Goal: Task Accomplishment & Management: Use online tool/utility

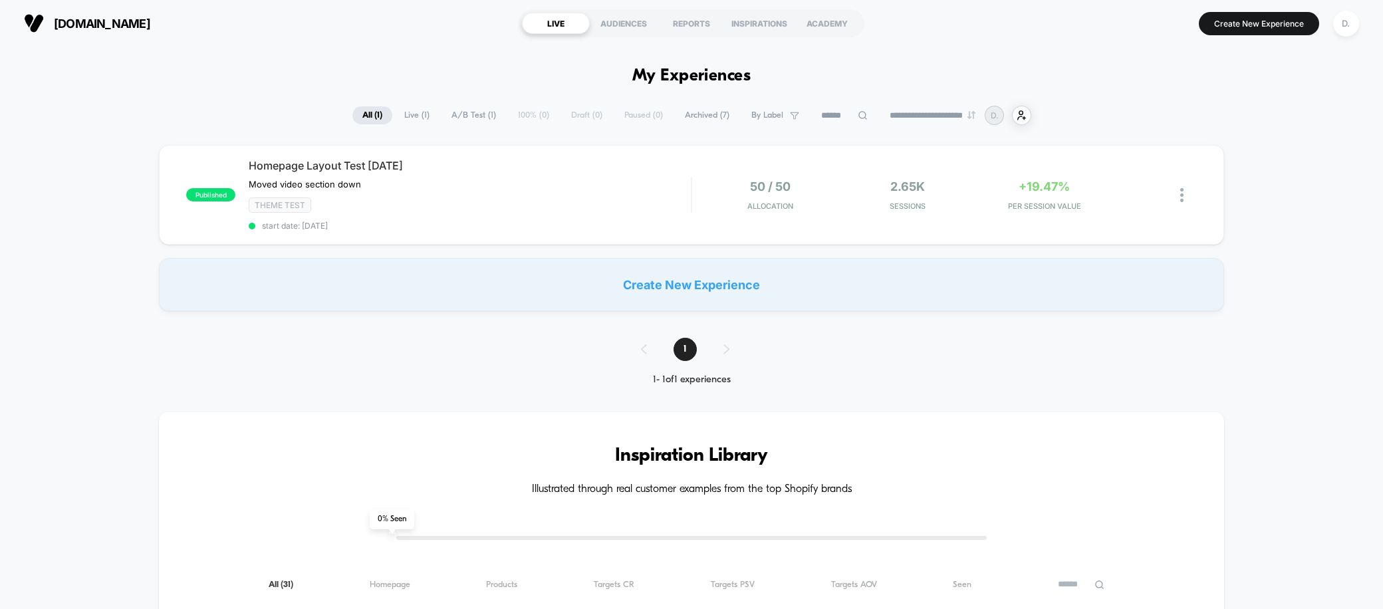
click at [707, 114] on span "Archived ( 7 )" at bounding box center [707, 115] width 64 height 18
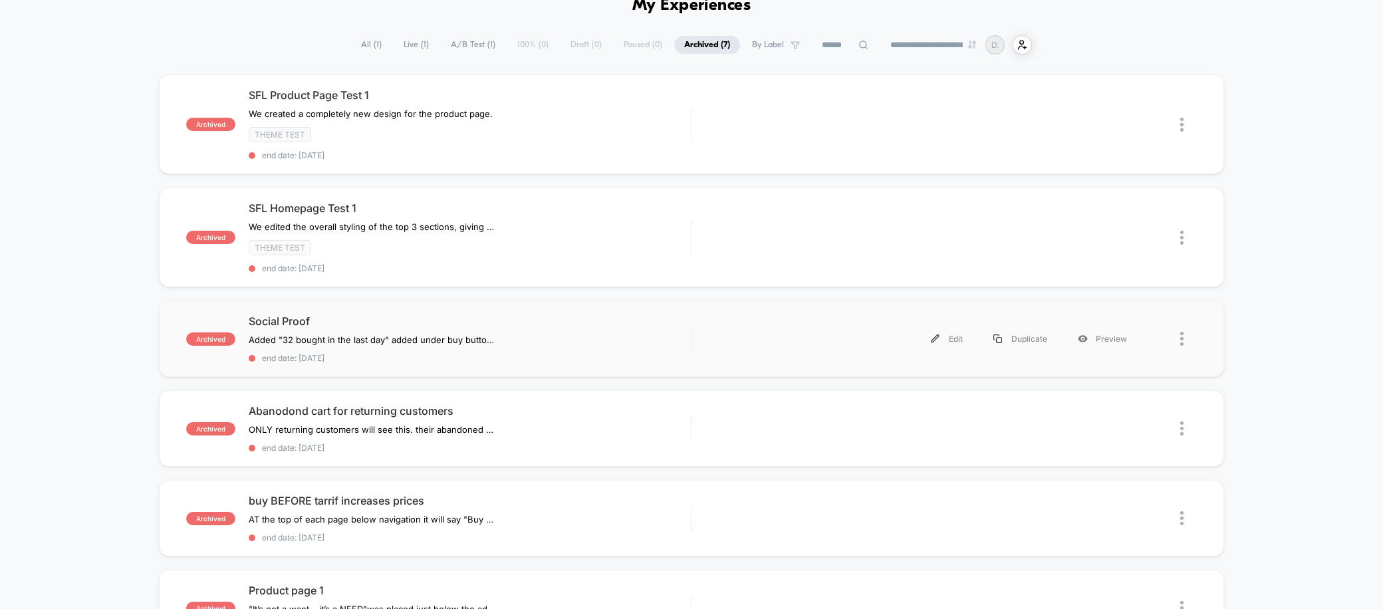
scroll to position [100, 0]
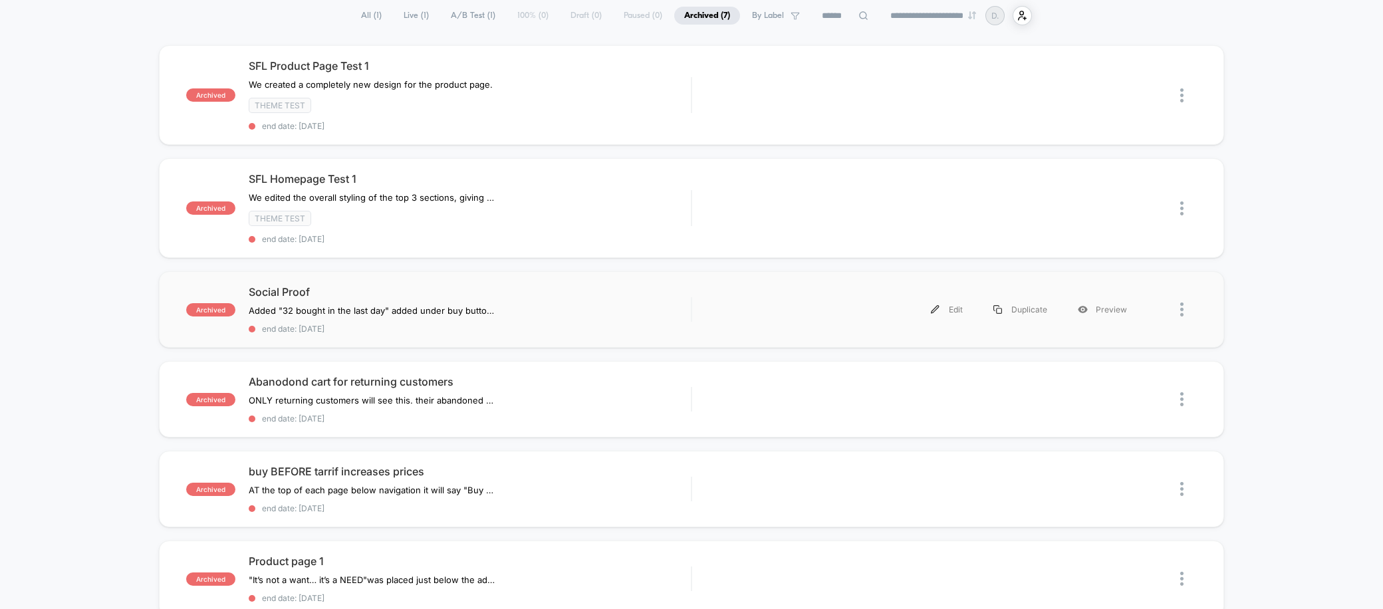
click at [721, 299] on div "Edit Duplicate Preview" at bounding box center [923, 309] width 437 height 30
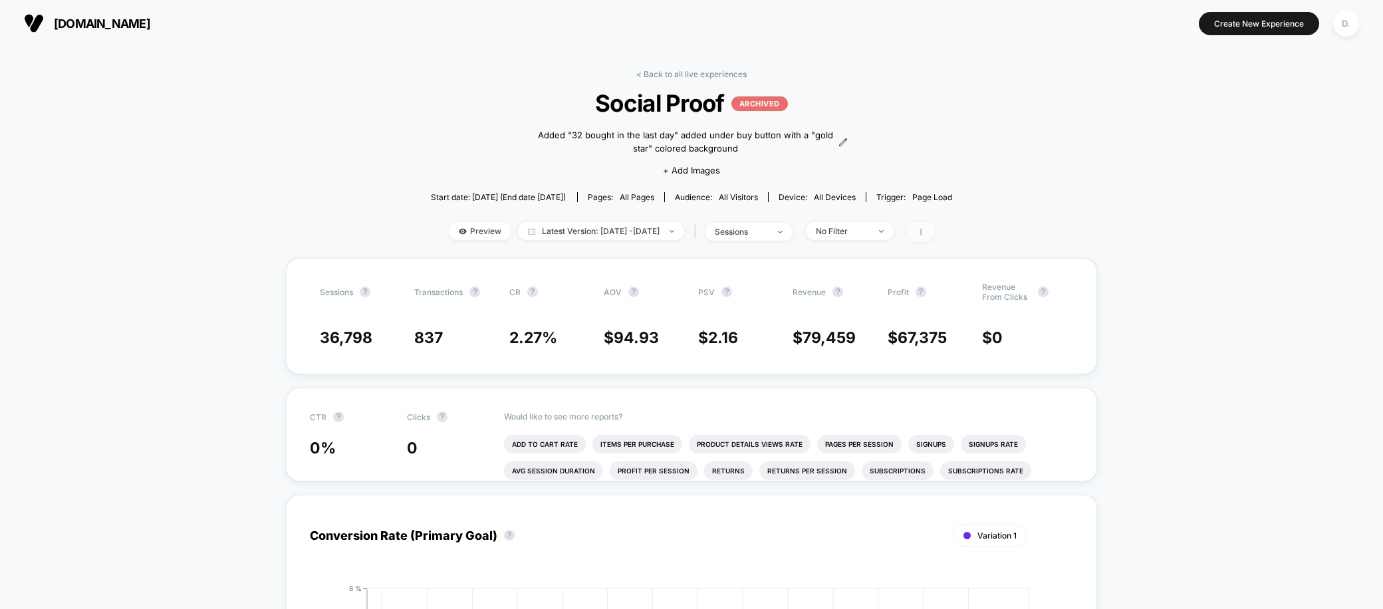
click at [925, 231] on icon at bounding box center [921, 232] width 8 height 8
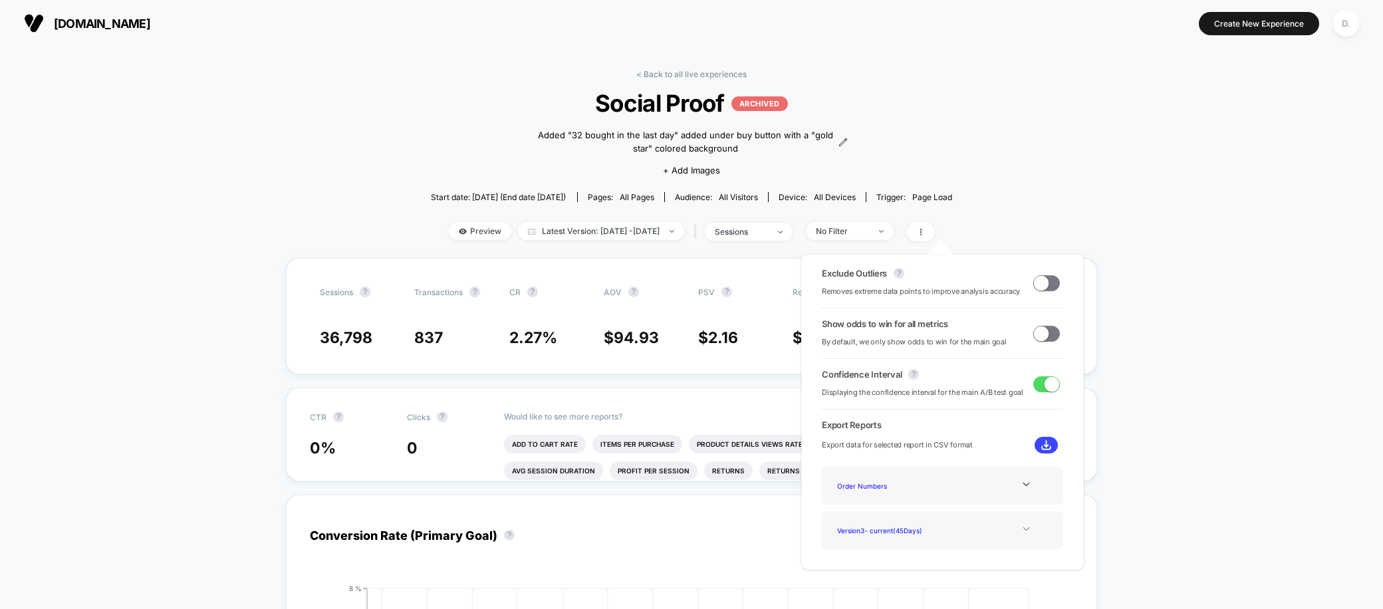
click at [1022, 529] on icon at bounding box center [1025, 529] width 7 height 4
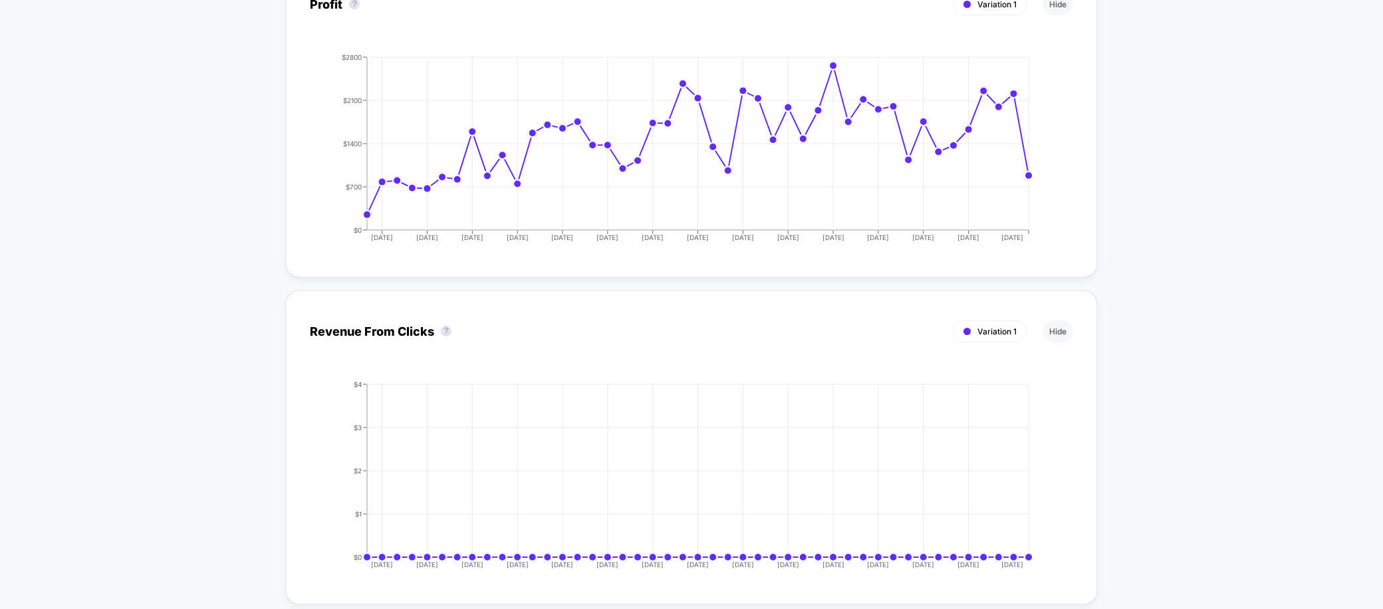
scroll to position [63, 0]
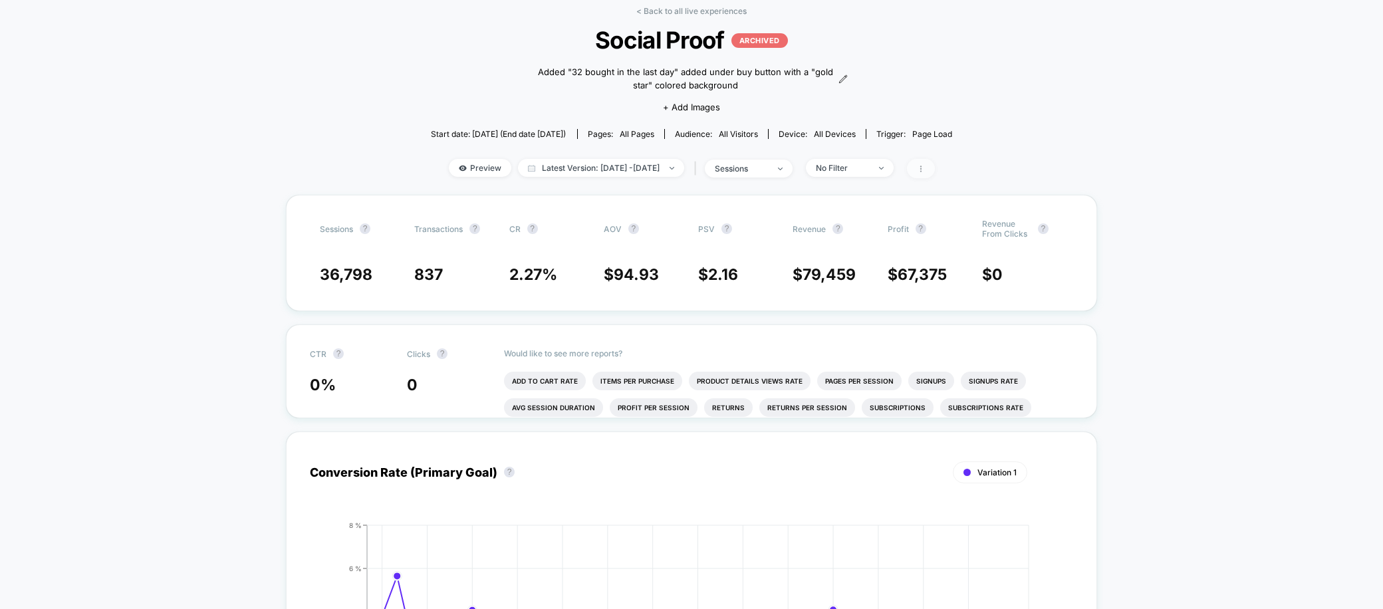
click at [925, 169] on icon at bounding box center [921, 169] width 8 height 8
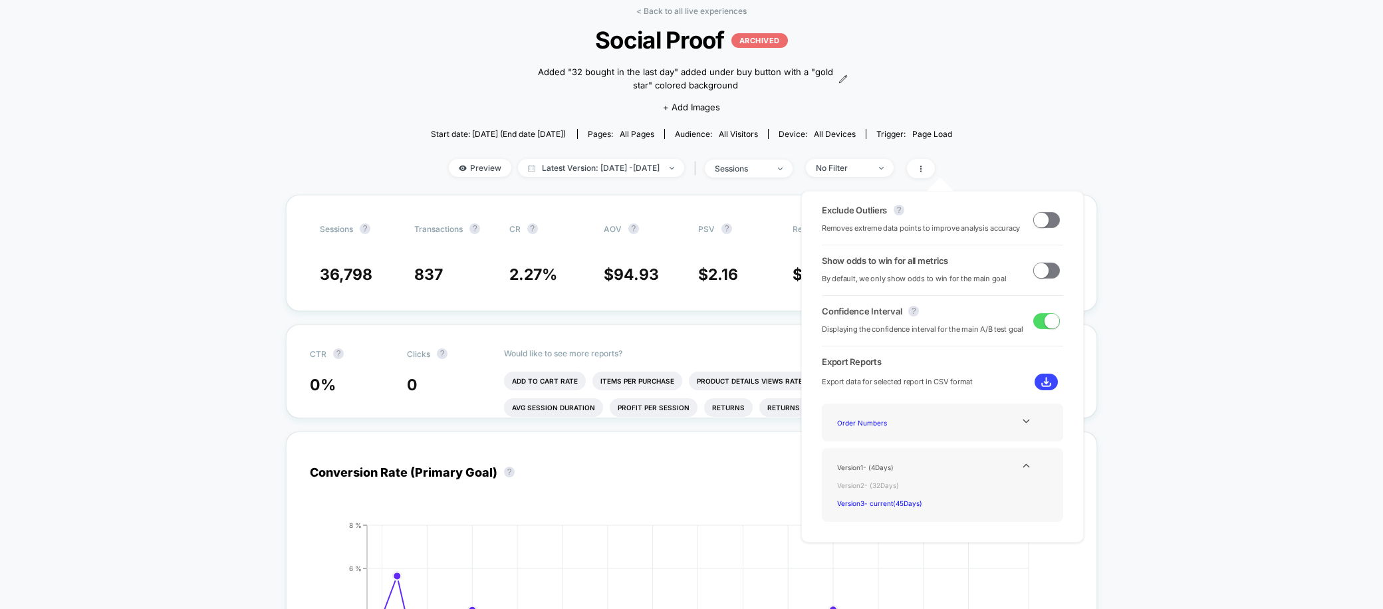
click at [880, 485] on div "Version 2 - ( 32 Days)" at bounding box center [885, 485] width 106 height 18
click at [894, 485] on div "Version 2 - ( 32 Days)" at bounding box center [885, 485] width 106 height 18
click at [893, 485] on div "Version 2 - ( 32 Days)" at bounding box center [885, 485] width 106 height 18
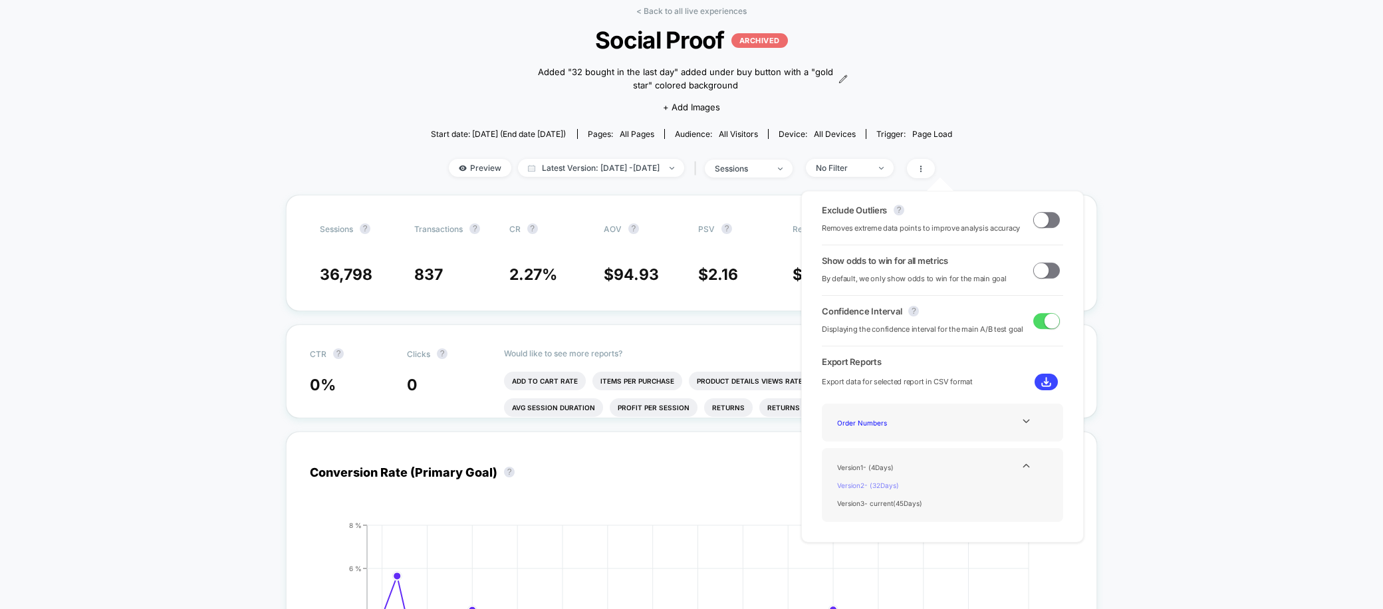
click at [893, 485] on div "Version 2 - ( 32 Days)" at bounding box center [885, 485] width 106 height 18
click at [1022, 465] on icon at bounding box center [1026, 466] width 10 height 10
click at [895, 470] on div "Version 2 - ( 32 Days)" at bounding box center [885, 467] width 106 height 18
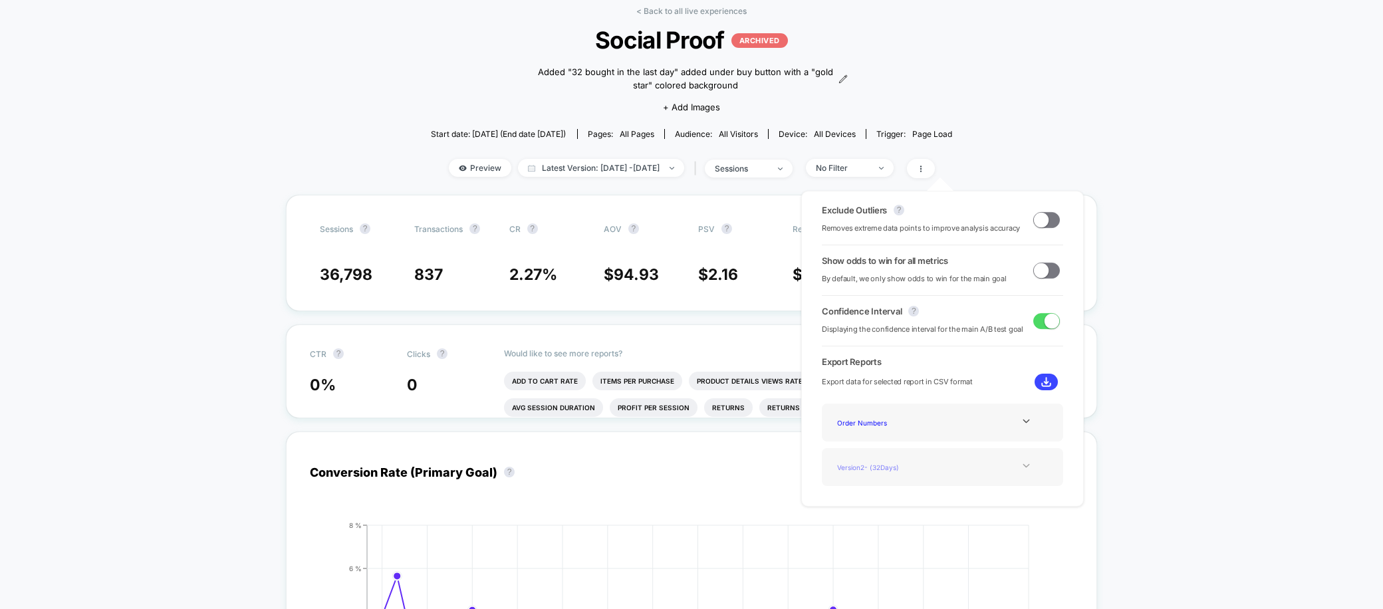
click at [895, 470] on div "Version 2 - ( 32 Days)" at bounding box center [885, 467] width 106 height 18
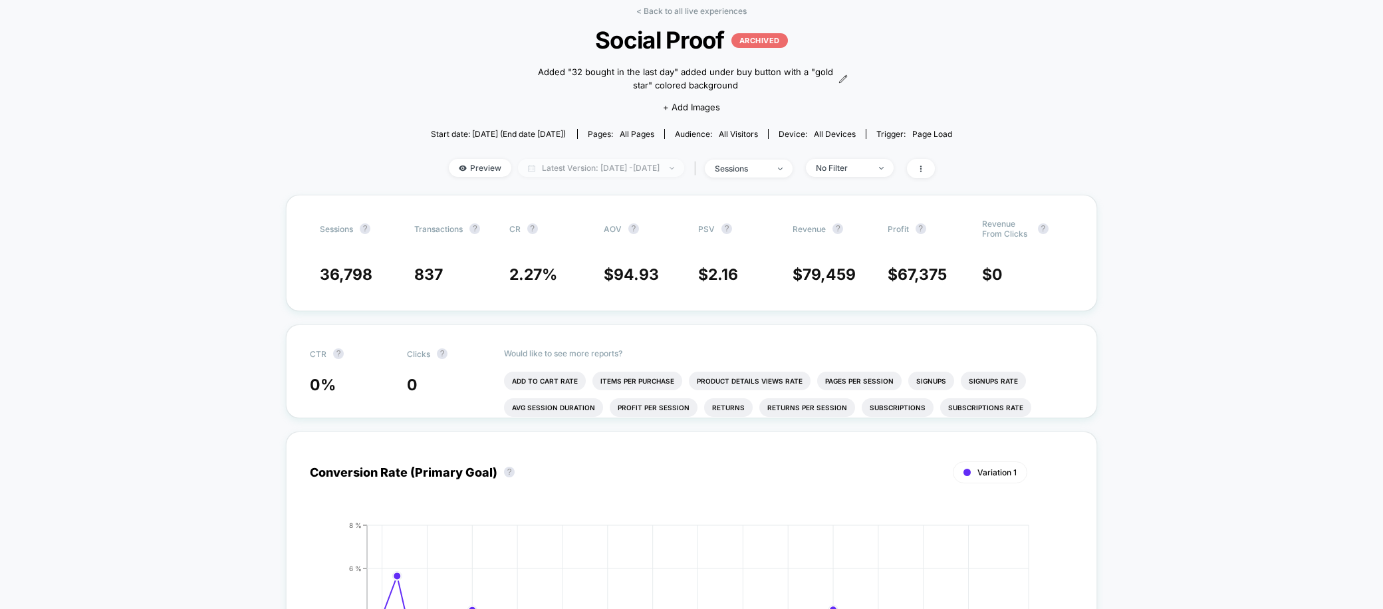
click at [684, 166] on span "Latest Version: [DATE] - [DATE]" at bounding box center [601, 168] width 166 height 18
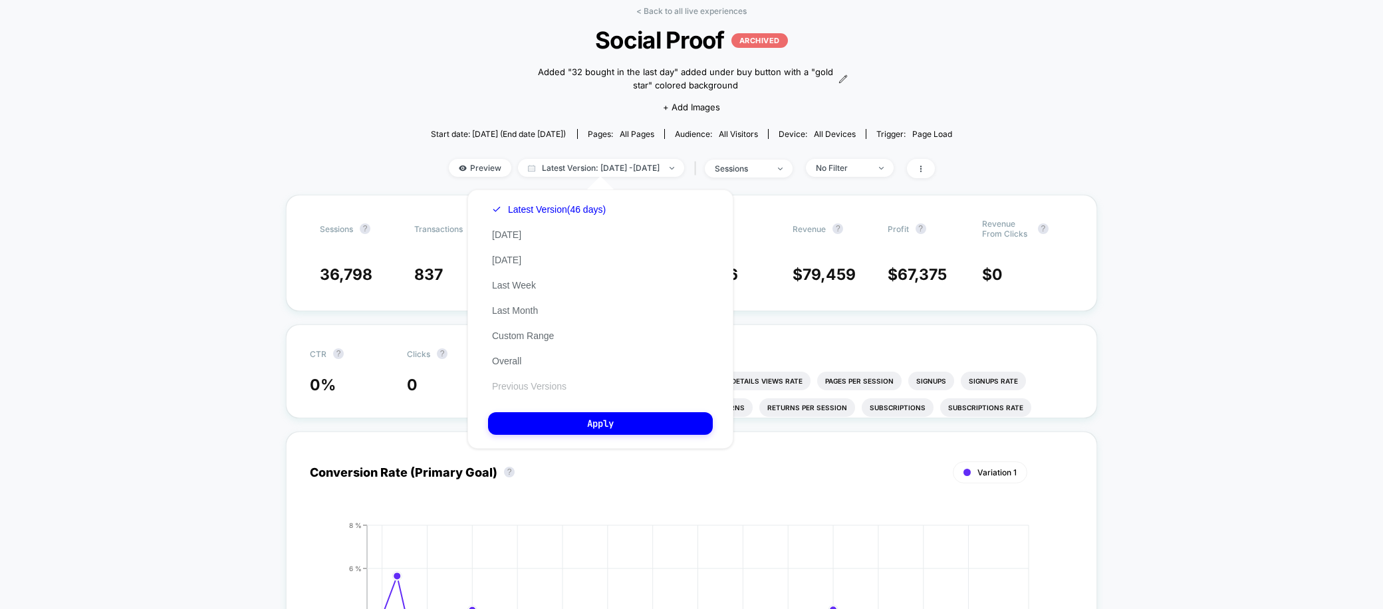
click at [544, 387] on button "Previous Versions" at bounding box center [529, 386] width 82 height 12
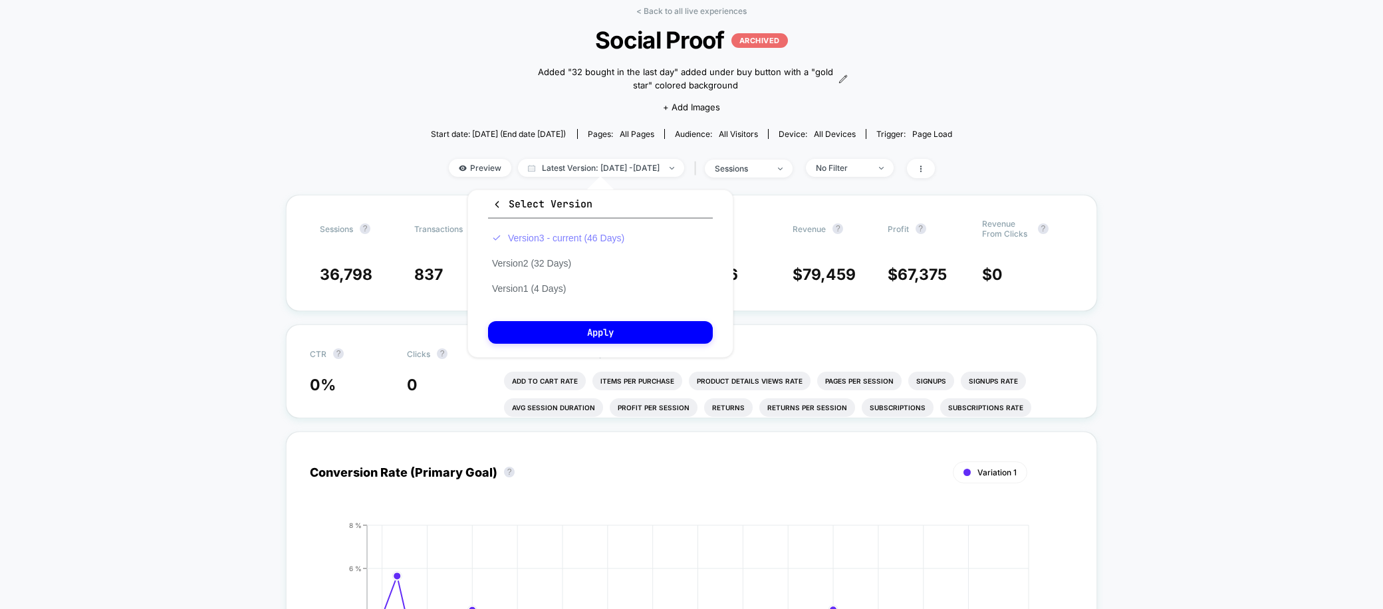
click at [580, 239] on button "Version 3 - current (46 Days)" at bounding box center [558, 238] width 140 height 12
click at [592, 330] on button "Apply" at bounding box center [600, 332] width 225 height 23
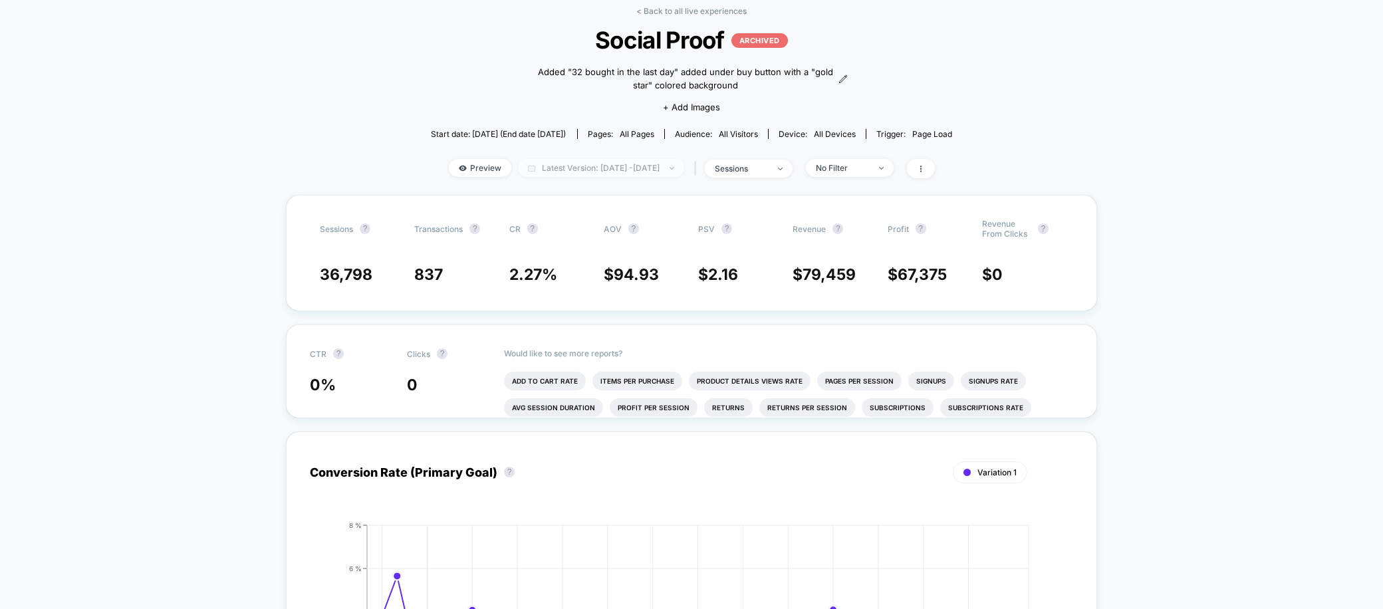
click at [674, 167] on img at bounding box center [671, 168] width 5 height 3
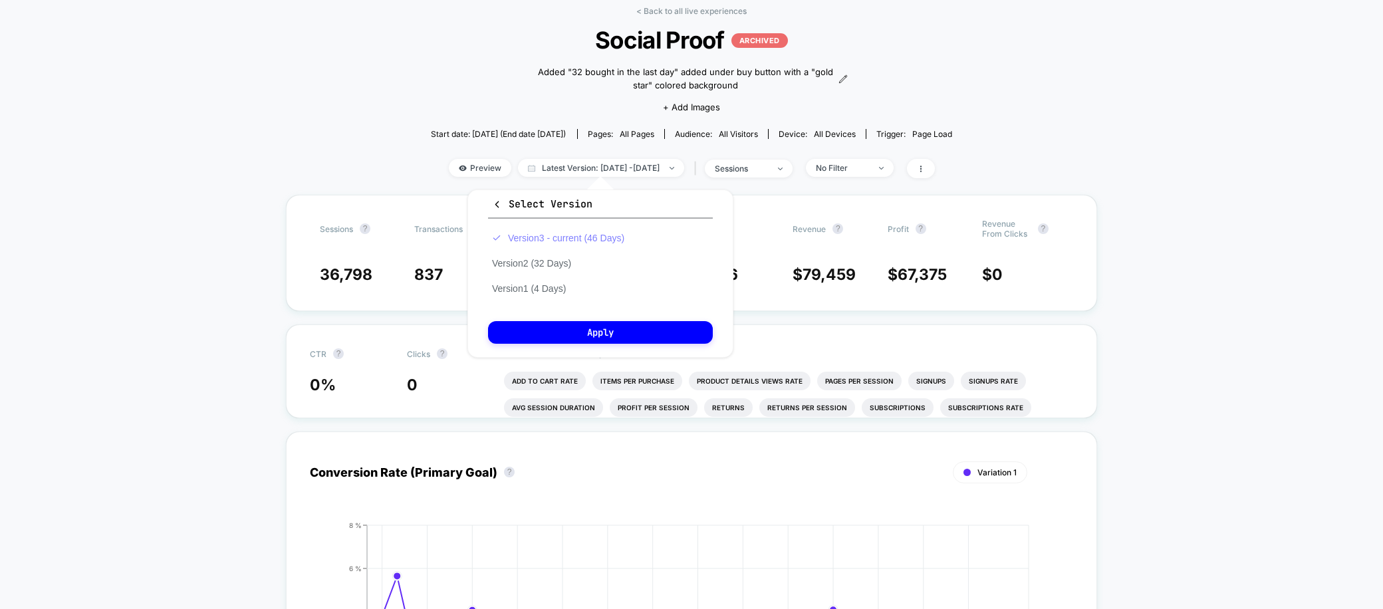
click at [612, 239] on button "Version 3 - current (46 Days)" at bounding box center [558, 238] width 140 height 12
click at [523, 260] on button "Version 2 (32 Days)" at bounding box center [531, 263] width 87 height 12
click at [567, 336] on button "Apply" at bounding box center [600, 332] width 225 height 23
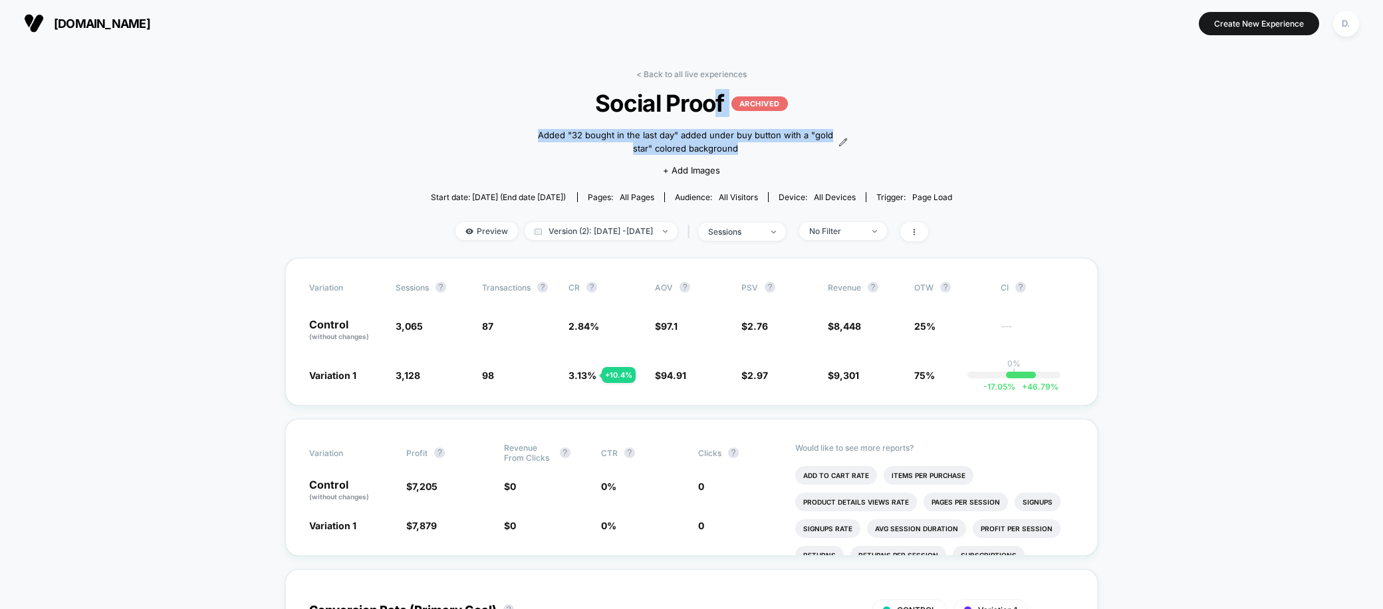
drag, startPoint x: 576, startPoint y: 99, endPoint x: 764, endPoint y: 160, distance: 197.2
click at [764, 160] on div "< Back to all live experiences Social Proof ARCHIVED Added "32 bought in the la…" at bounding box center [692, 163] width 522 height 189
click at [714, 162] on div "Added "32 bought in the last day" added under buy button with a "gold star" col…" at bounding box center [691, 151] width 313 height 68
drag, startPoint x: 738, startPoint y: 150, endPoint x: 530, endPoint y: 102, distance: 213.5
click at [530, 102] on div "< Back to all live experiences Social Proof ARCHIVED Added "32 bought in the la…" at bounding box center [692, 163] width 522 height 189
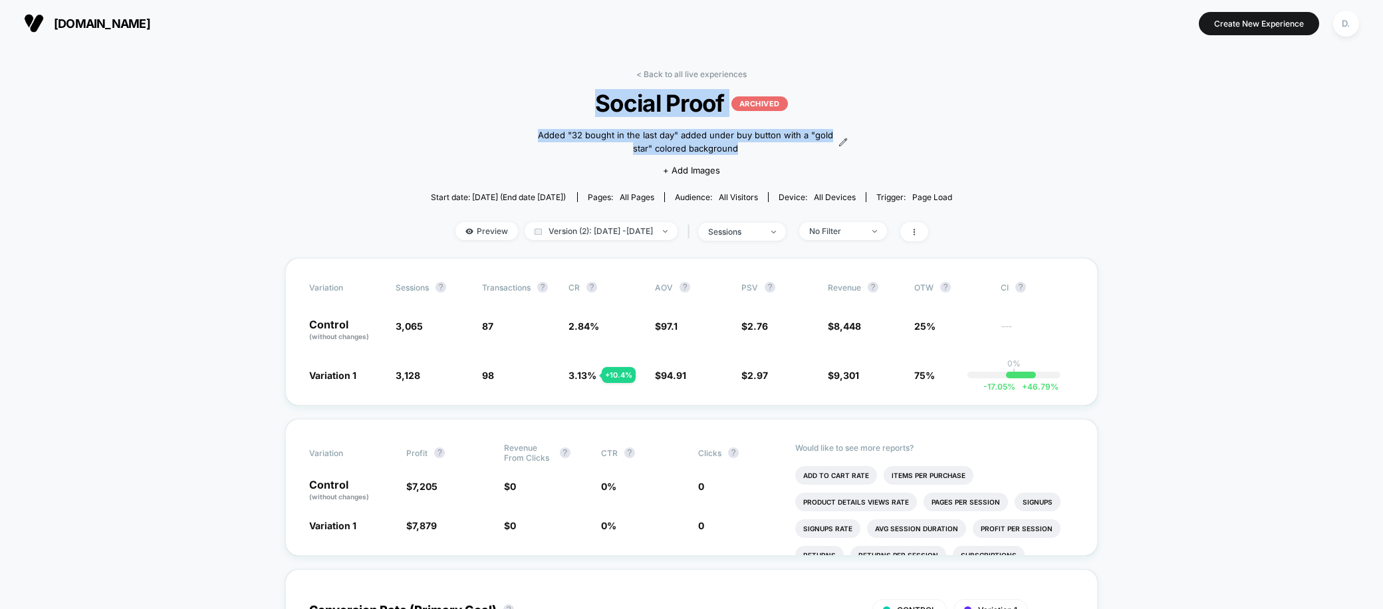
copy div "Social Proof ARCHIVED Added "32 bought in the last day" added under buy button …"
click at [928, 229] on span at bounding box center [914, 231] width 28 height 19
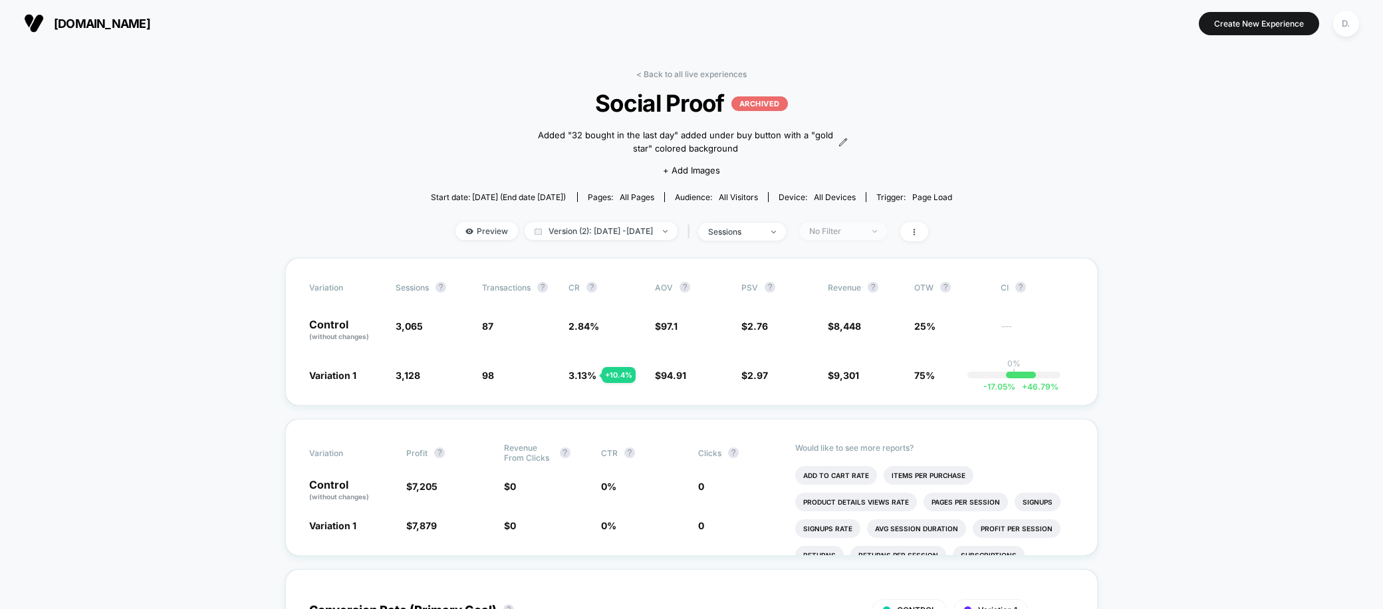
click at [862, 230] on div "No Filter" at bounding box center [835, 231] width 53 height 10
click at [475, 233] on span "Preview" at bounding box center [486, 231] width 62 height 18
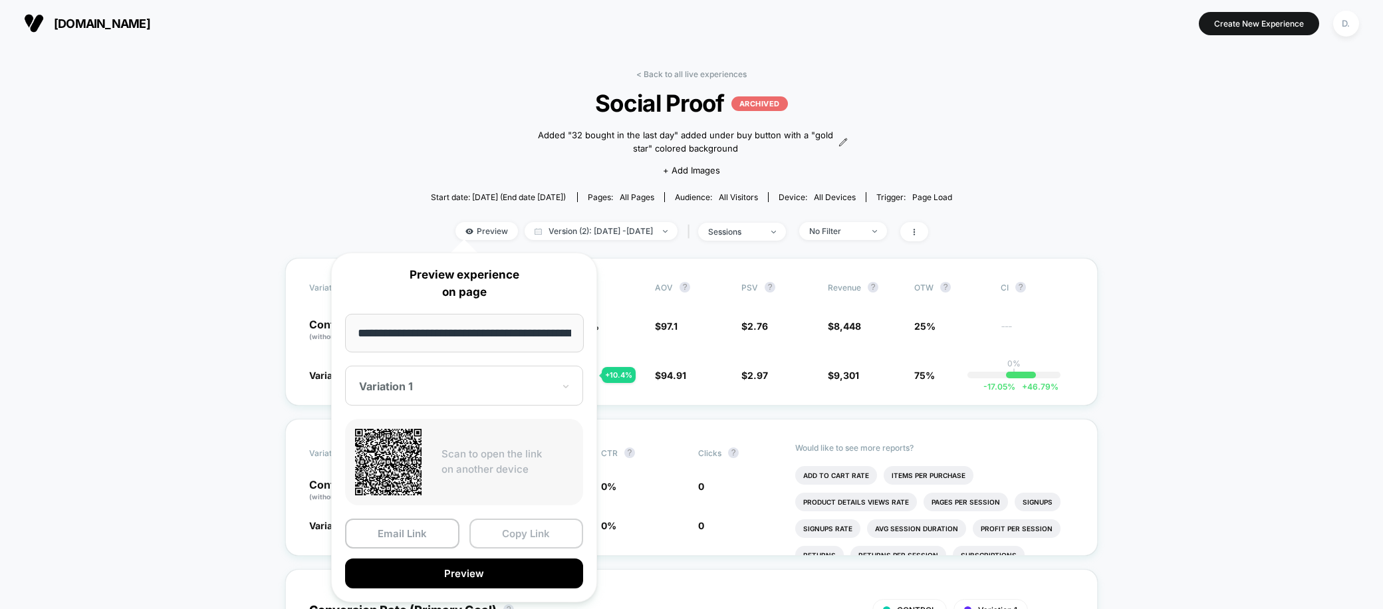
click at [520, 530] on button "Copy Link" at bounding box center [526, 534] width 114 height 30
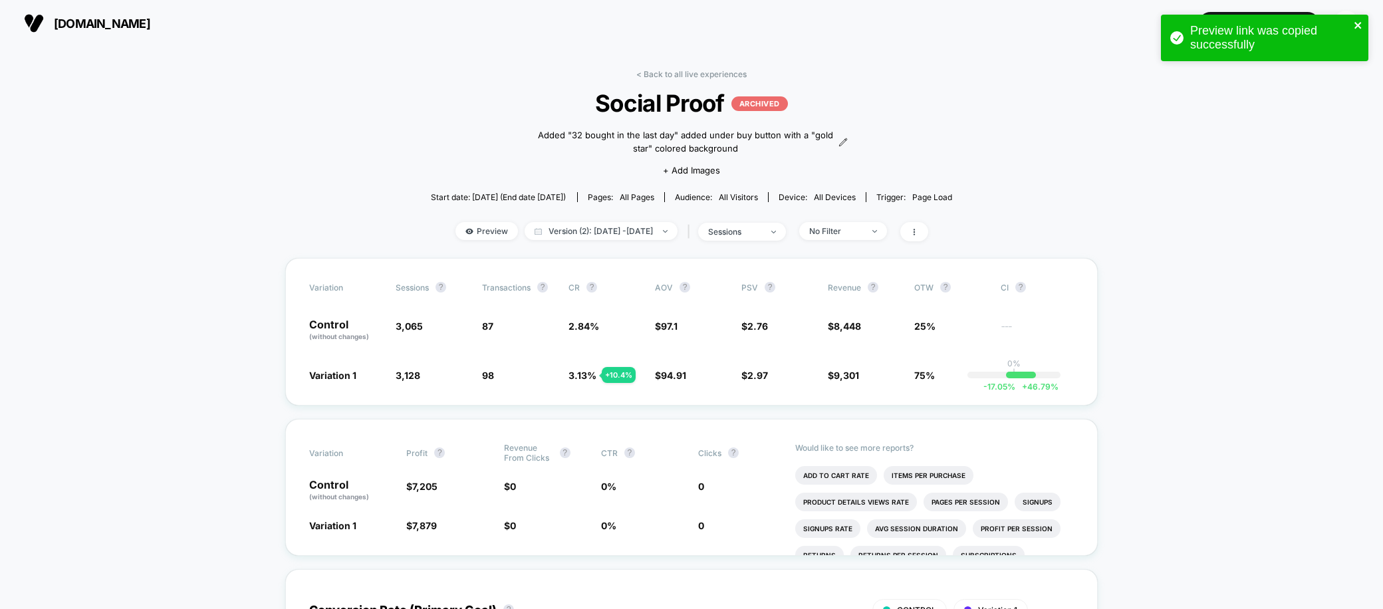
click at [1360, 21] on icon "close" at bounding box center [1357, 25] width 9 height 11
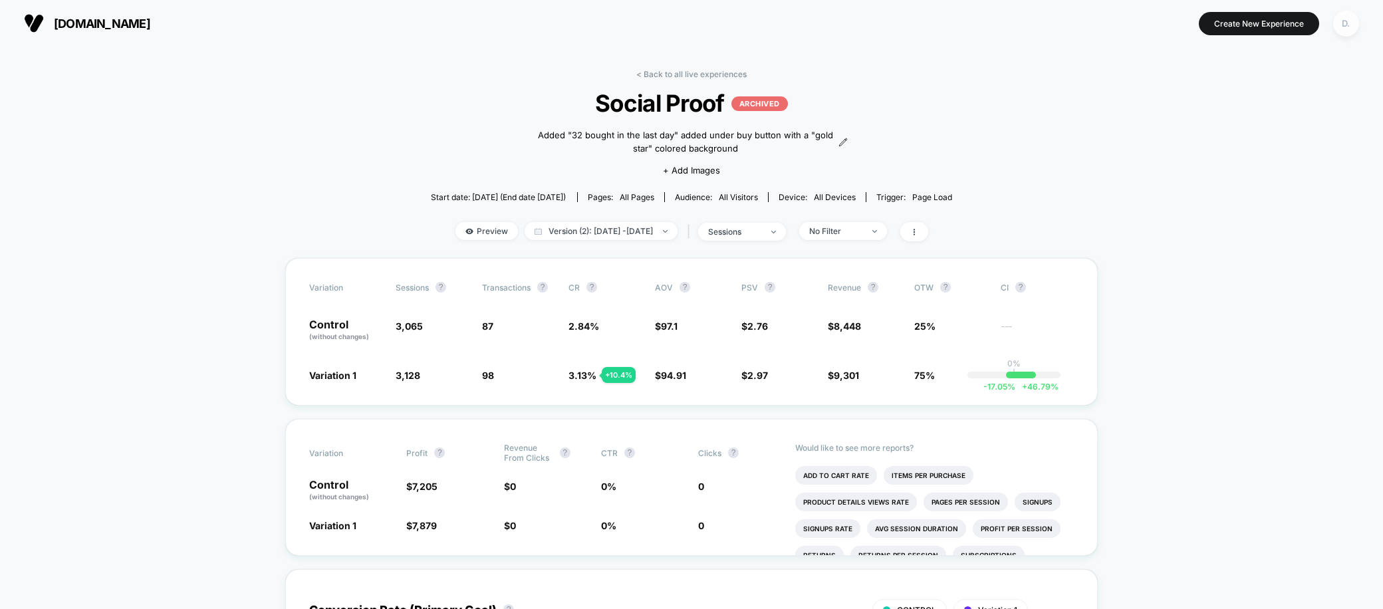
click at [1348, 27] on div "D." at bounding box center [1346, 24] width 26 height 26
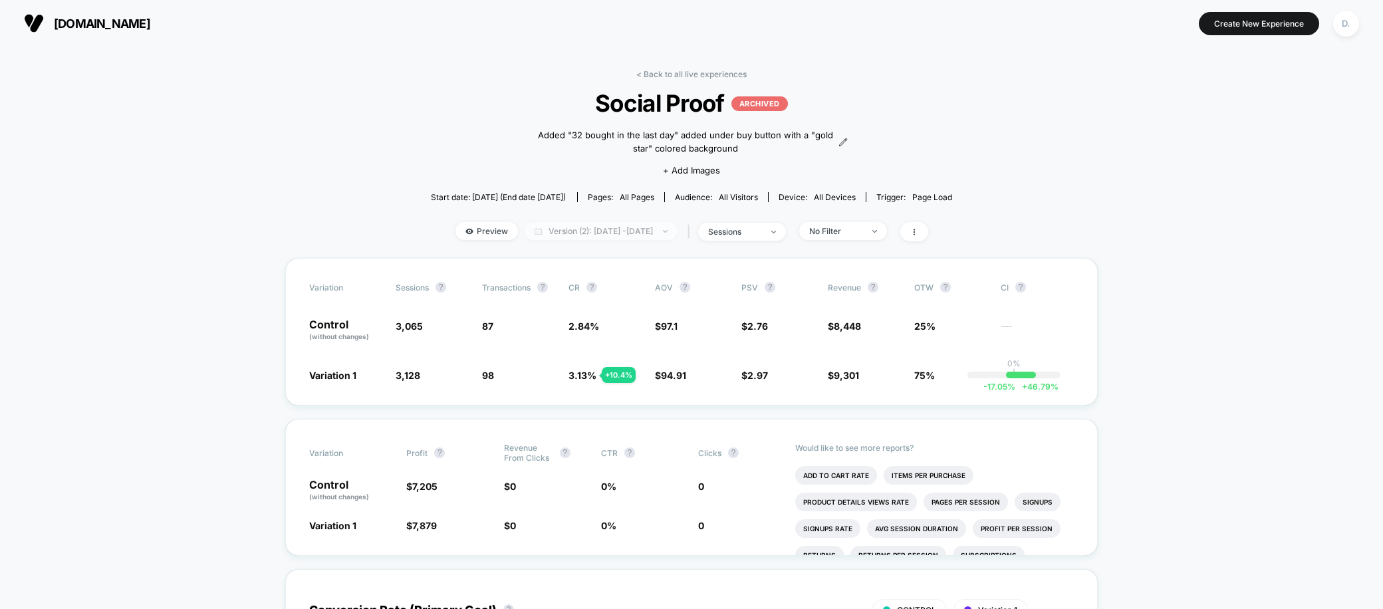
click at [667, 230] on img at bounding box center [665, 231] width 5 height 3
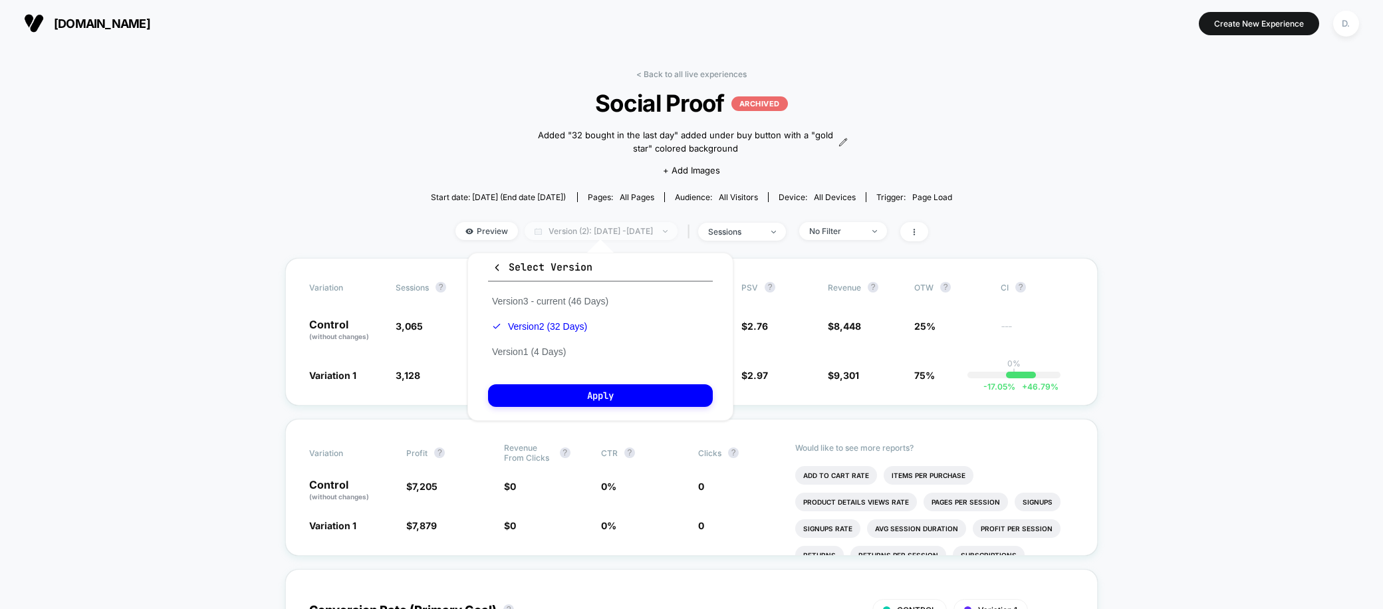
click at [539, 233] on span "Version (2): [DATE] - [DATE]" at bounding box center [600, 231] width 153 height 18
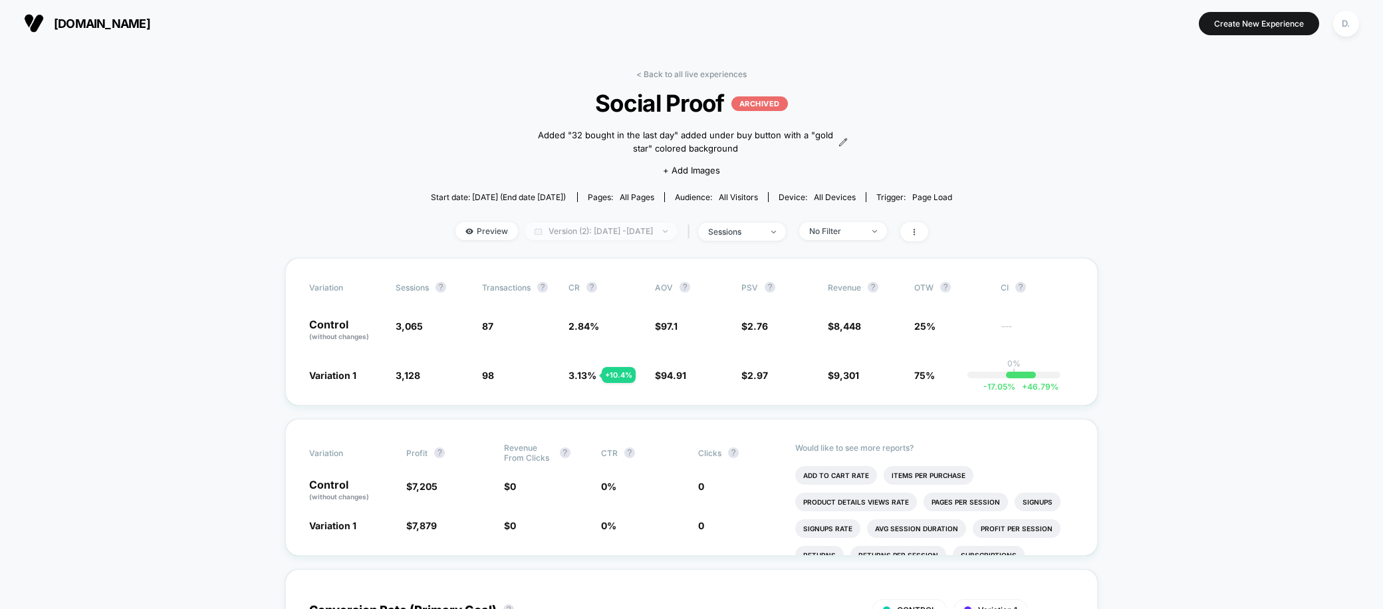
click at [539, 233] on span "Version (2): [DATE] - [DATE]" at bounding box center [600, 231] width 153 height 18
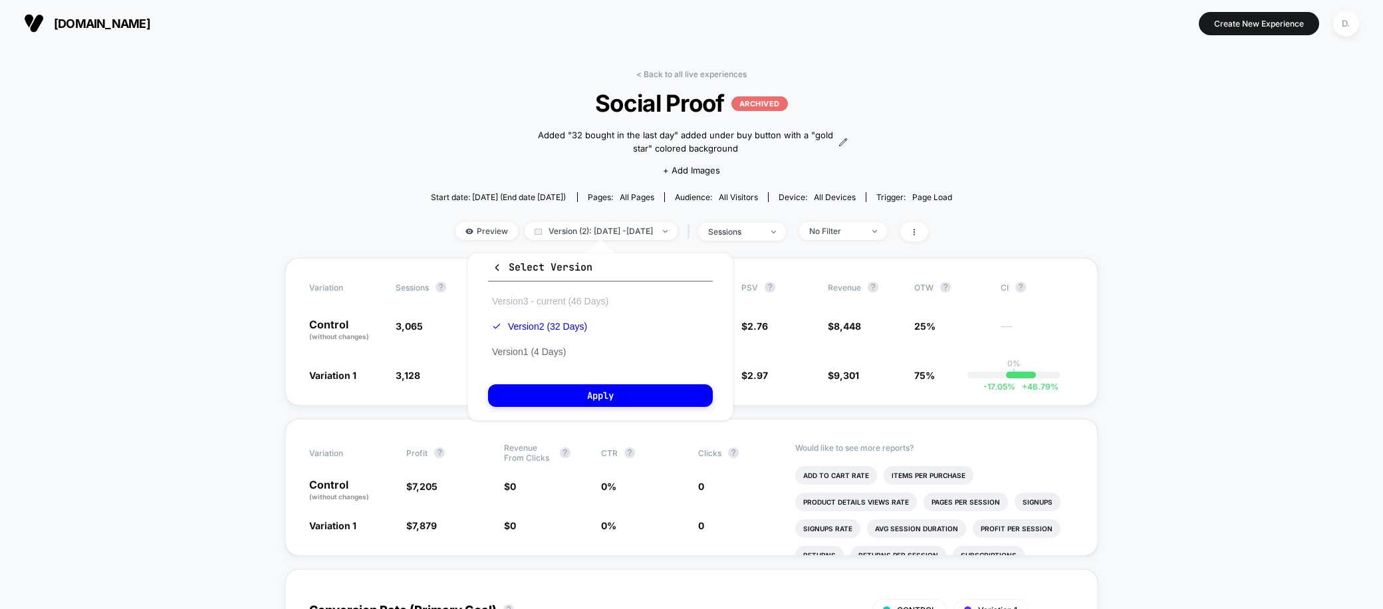
click at [520, 298] on button "Version 3 - current (46 Days)" at bounding box center [550, 301] width 124 height 12
click at [606, 394] on button "Apply" at bounding box center [600, 395] width 225 height 23
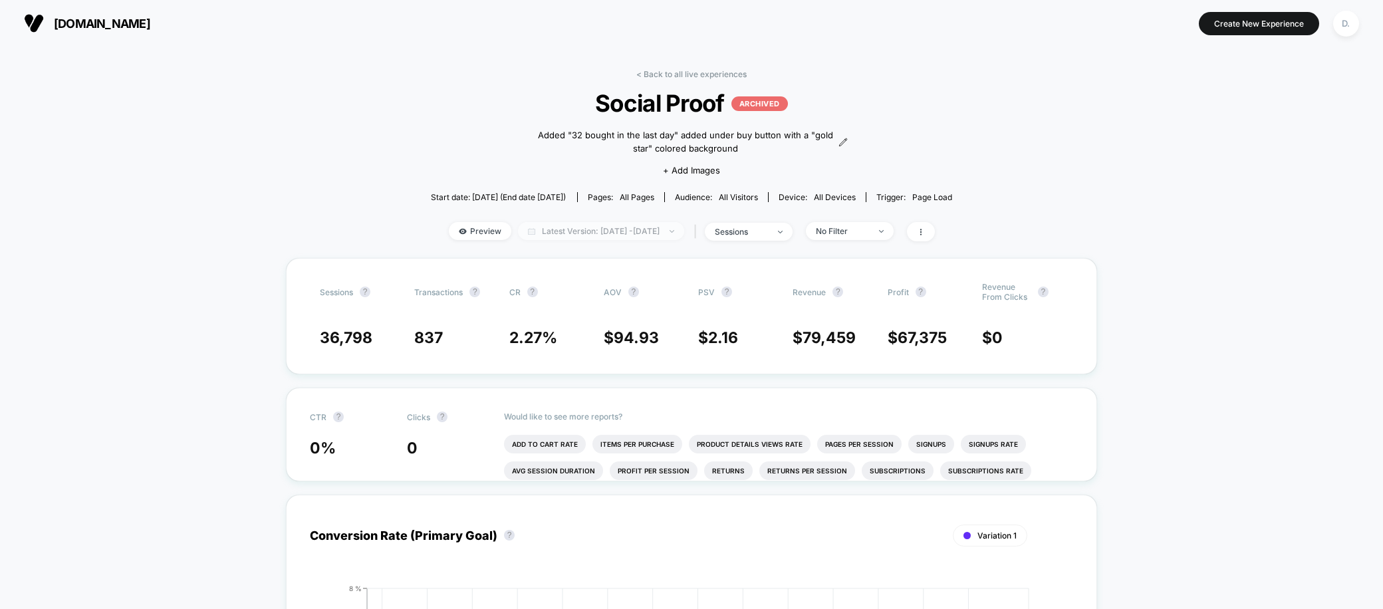
click at [615, 233] on span "Latest Version: [DATE] - [DATE]" at bounding box center [601, 231] width 166 height 18
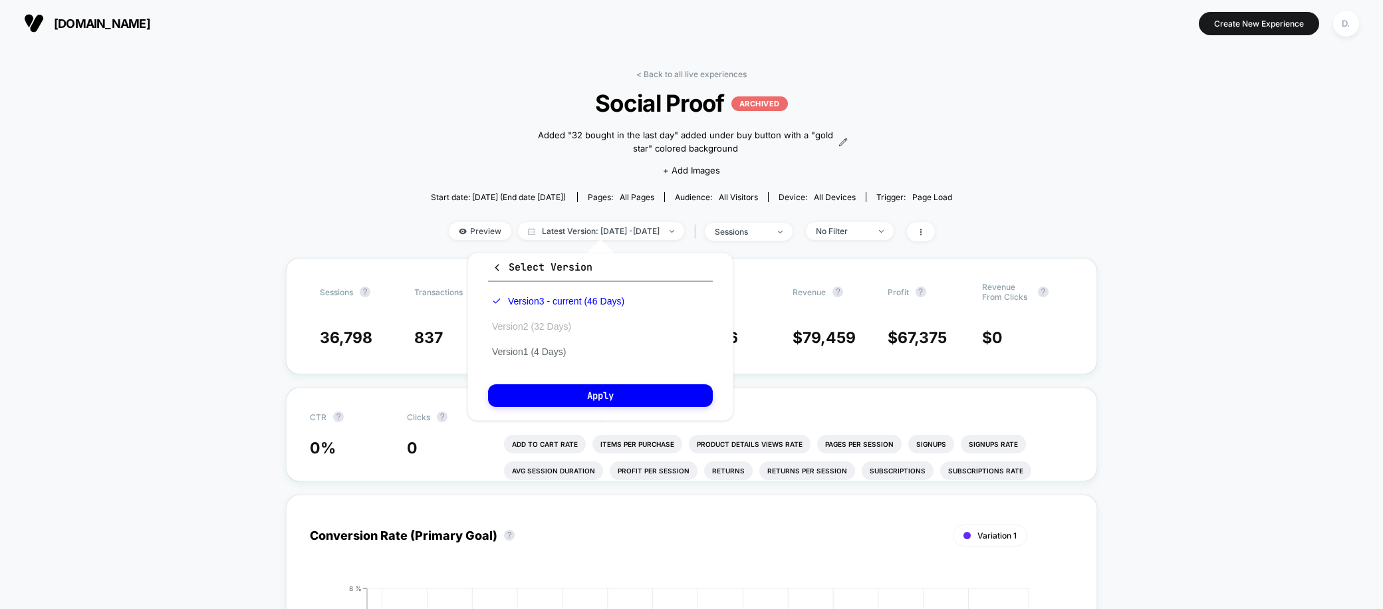
click at [551, 327] on button "Version 2 (32 Days)" at bounding box center [531, 326] width 87 height 12
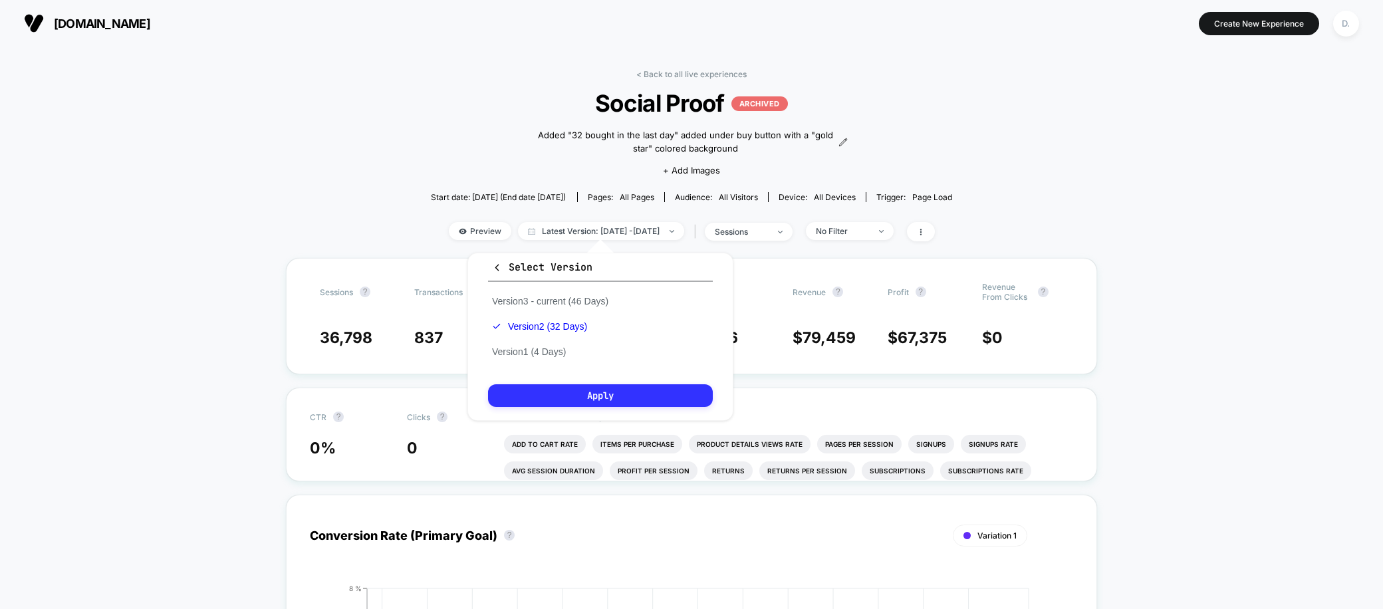
click at [581, 394] on button "Apply" at bounding box center [600, 395] width 225 height 23
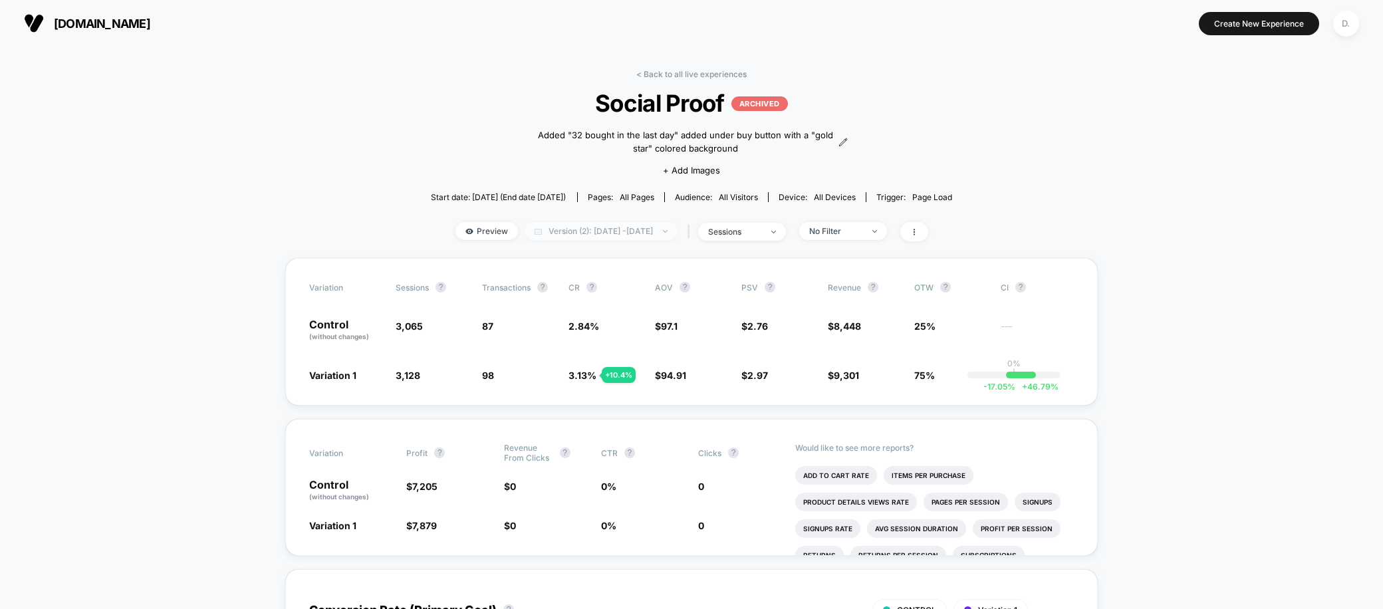
click at [636, 230] on span "Version (2): [DATE] - [DATE]" at bounding box center [600, 231] width 153 height 18
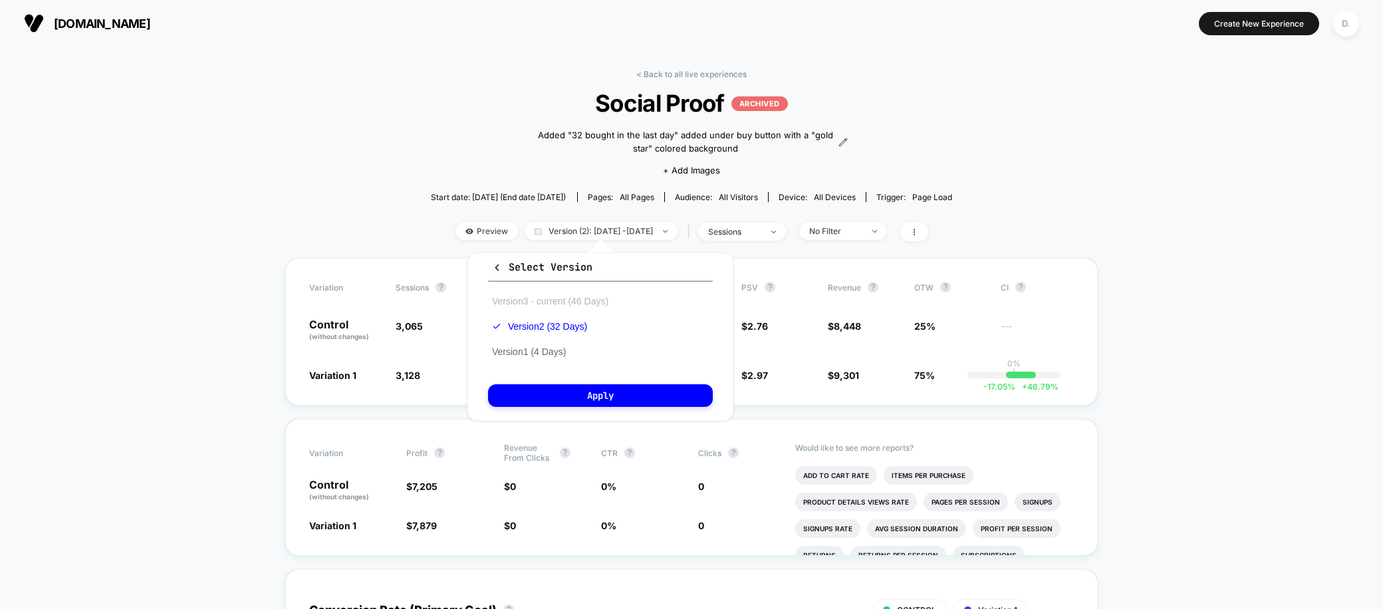
click at [596, 299] on button "Version 3 - current (46 Days)" at bounding box center [550, 301] width 124 height 12
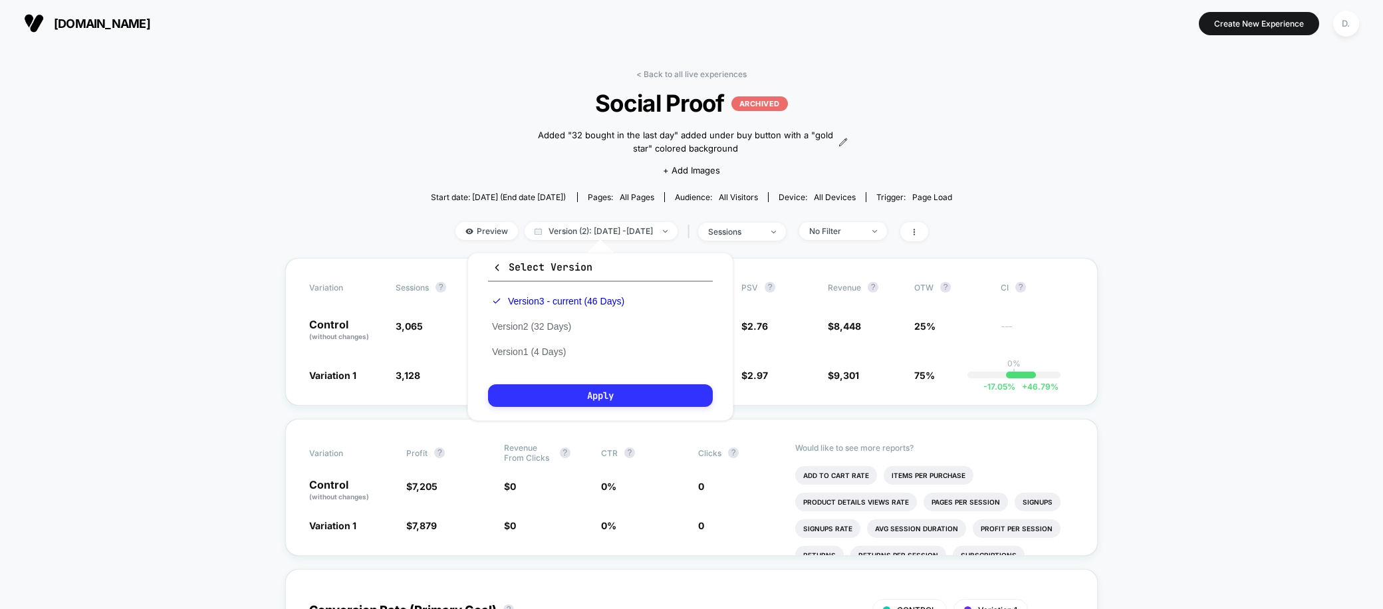
click at [636, 398] on button "Apply" at bounding box center [600, 395] width 225 height 23
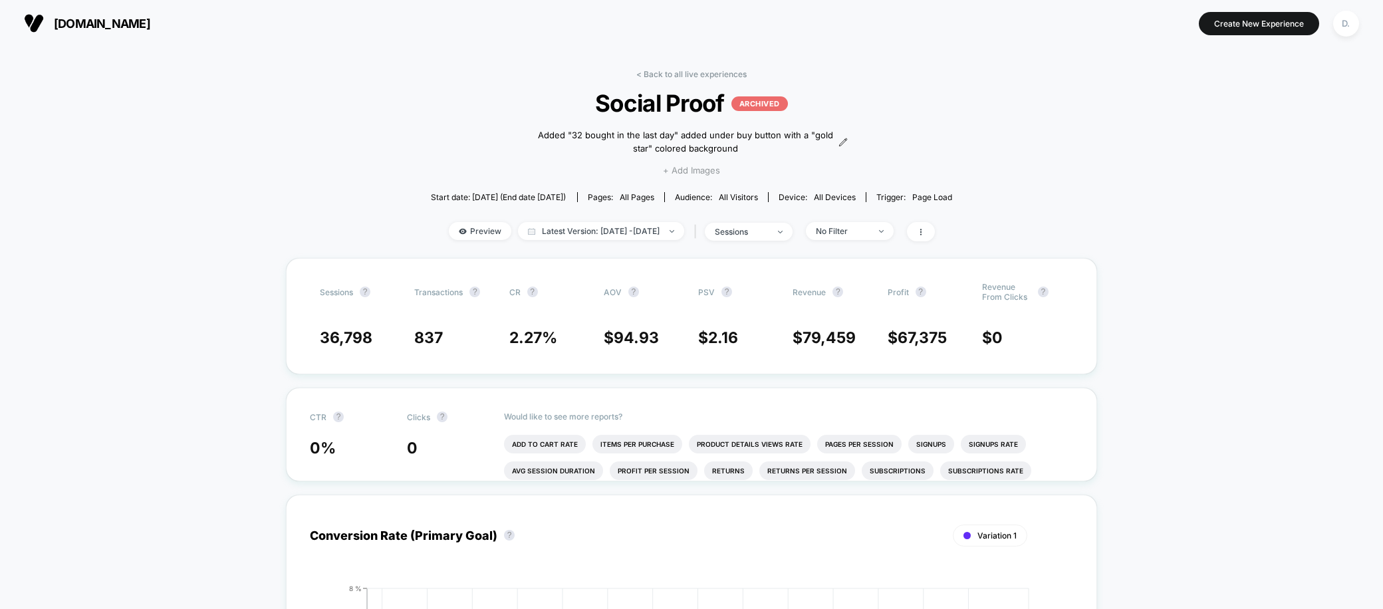
click at [669, 169] on span "+ Add Images" at bounding box center [691, 170] width 57 height 11
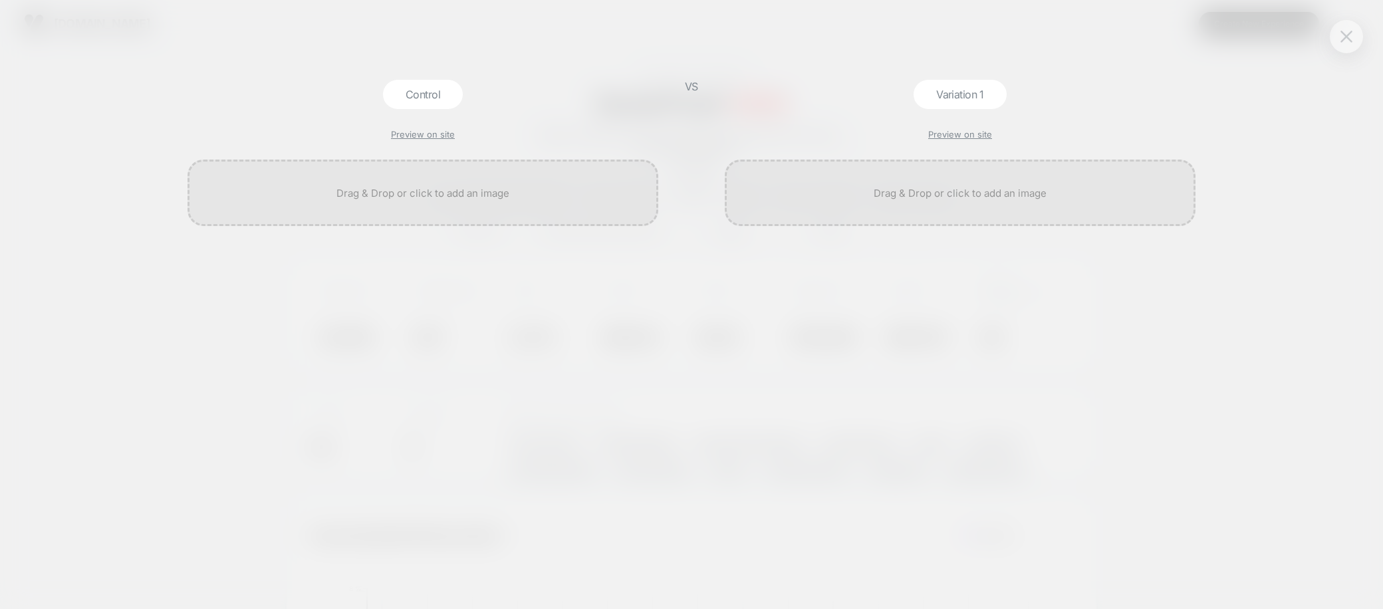
click at [1343, 41] on img at bounding box center [1346, 36] width 12 height 11
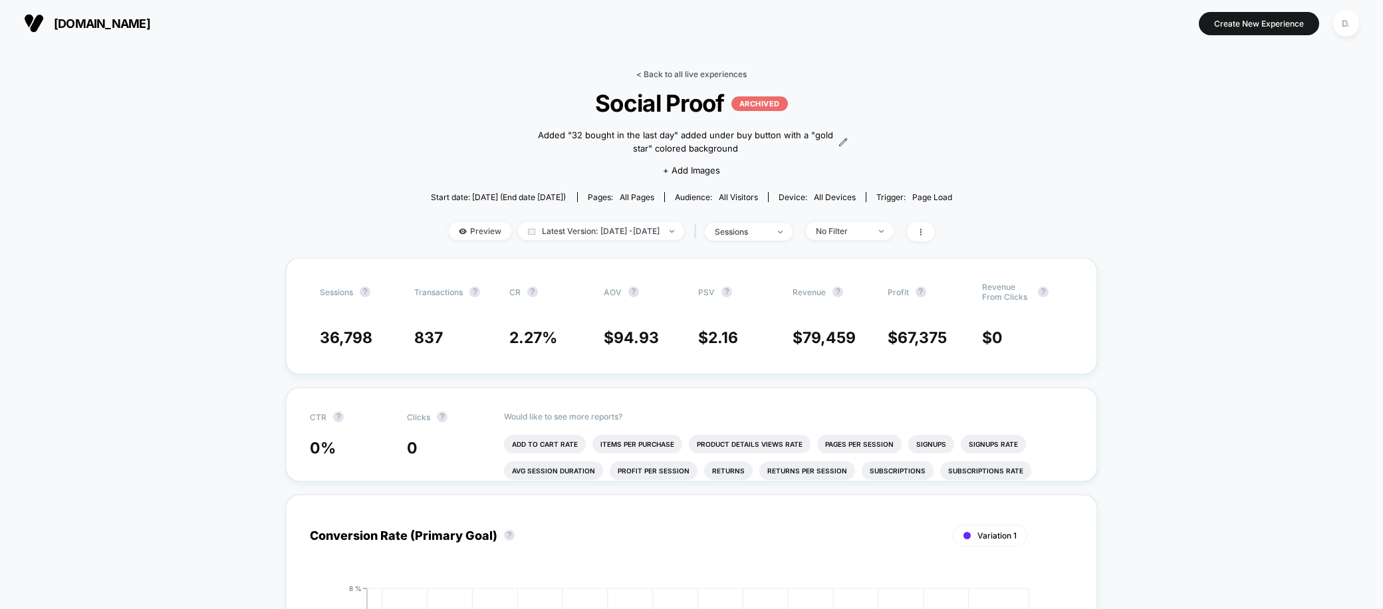
click at [655, 71] on link "< Back to all live experiences" at bounding box center [691, 74] width 110 height 10
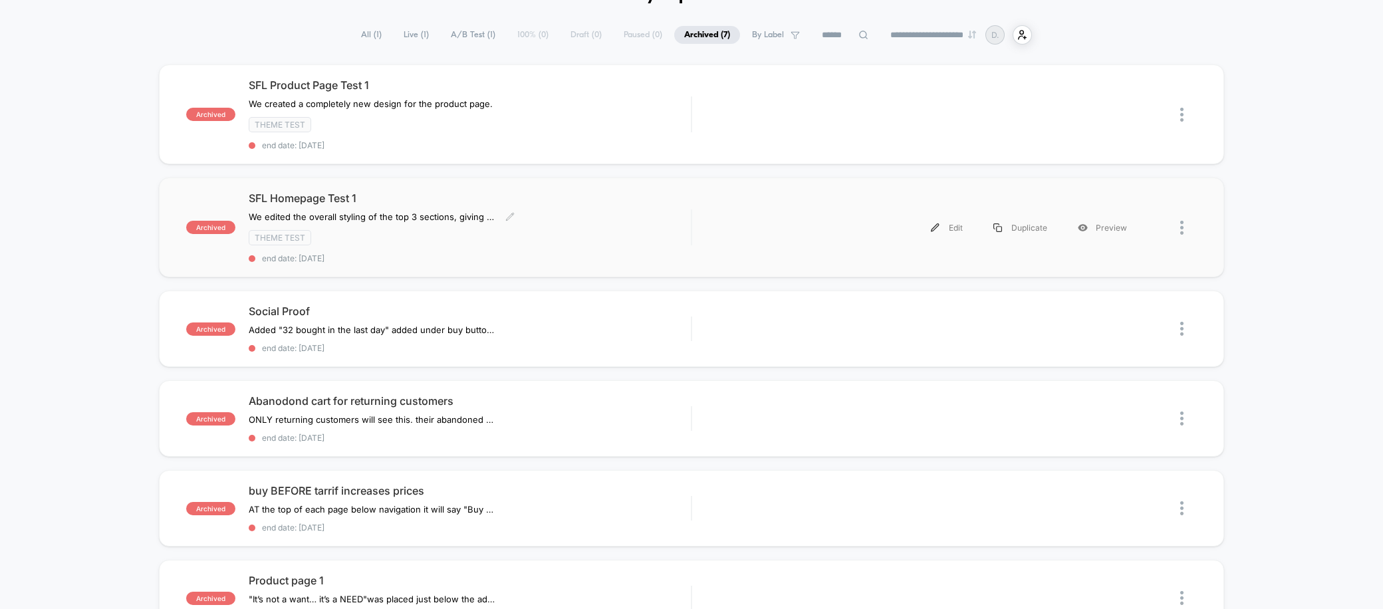
scroll to position [80, 0]
click at [1181, 326] on img at bounding box center [1181, 329] width 3 height 14
click at [1278, 324] on div "archived SFL Product Page Test 1 We created a completely new design for the pro…" at bounding box center [691, 428] width 1383 height 728
click at [949, 322] on div "Edit" at bounding box center [946, 329] width 62 height 30
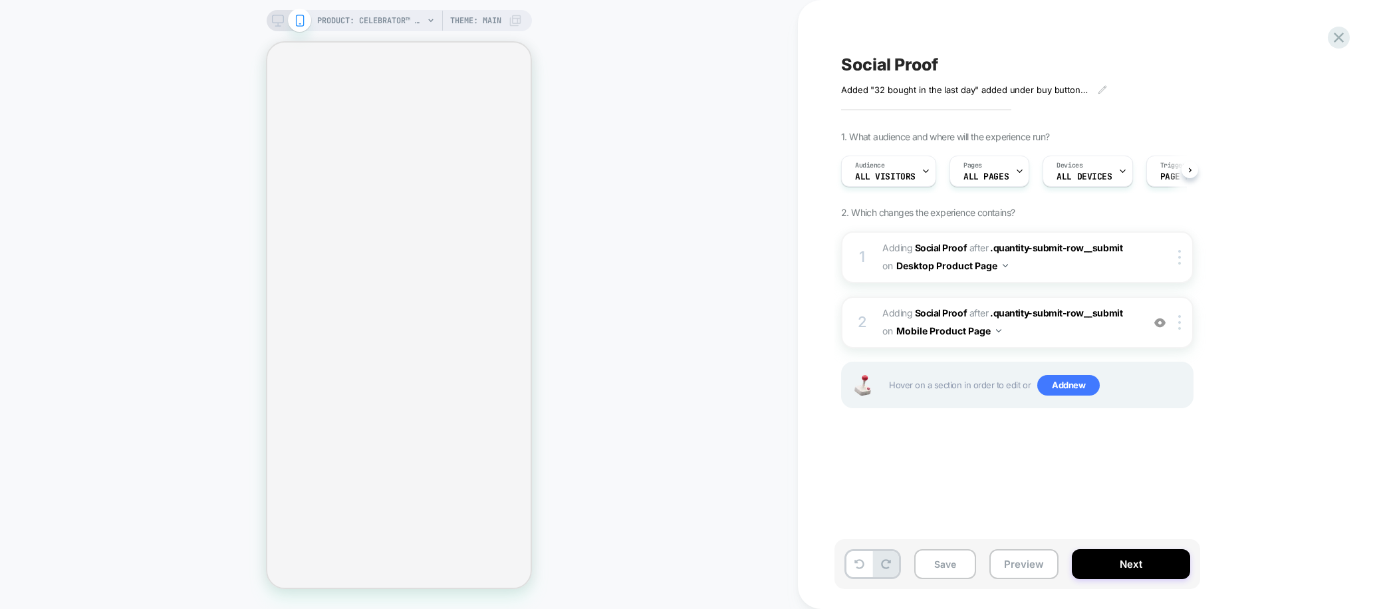
scroll to position [0, 1]
select select "**********"
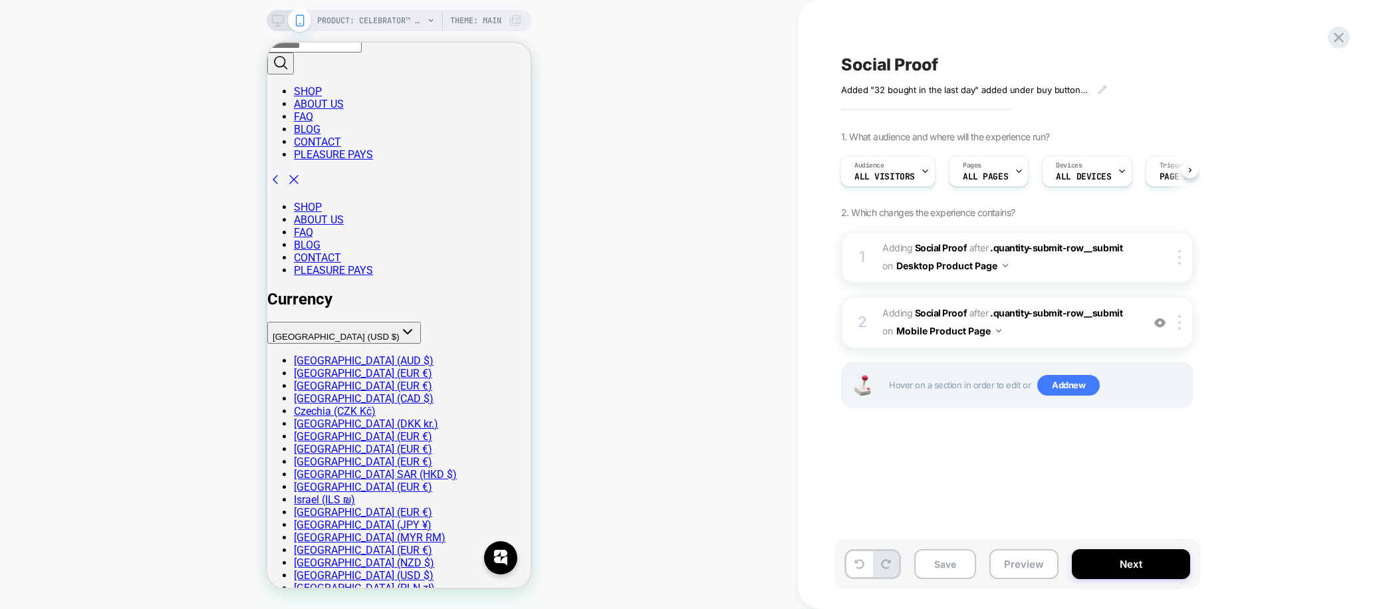
scroll to position [300, 0]
click at [1014, 564] on button "Preview" at bounding box center [1023, 564] width 69 height 30
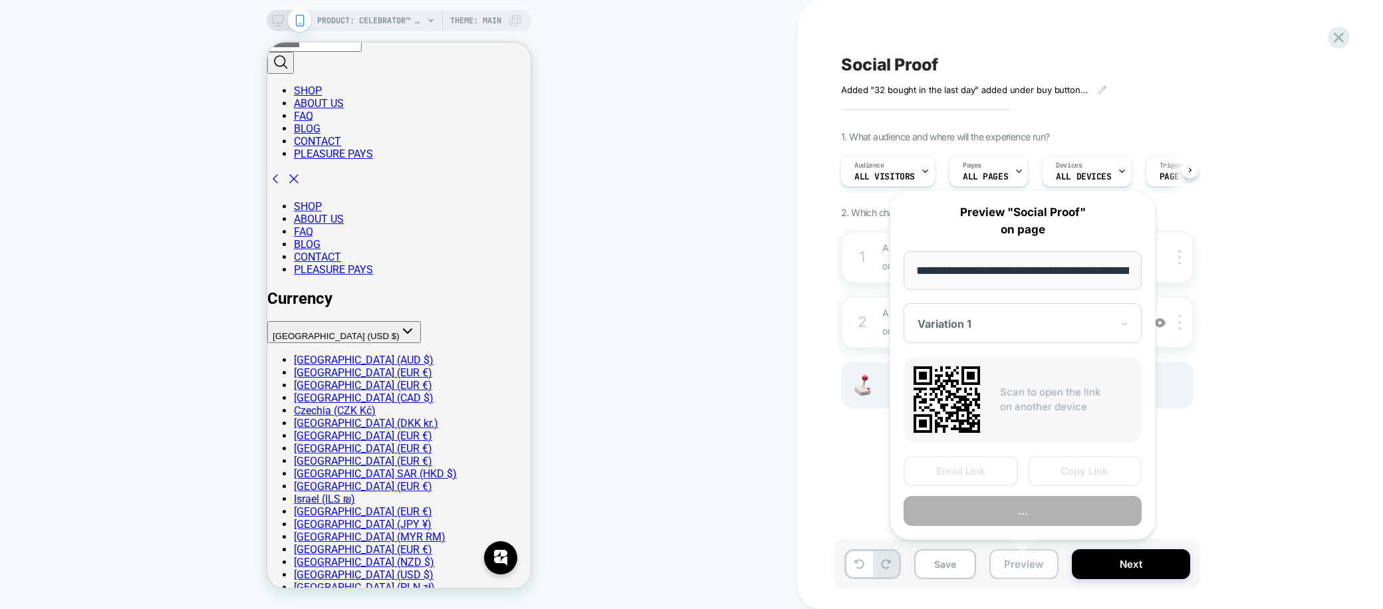
scroll to position [0, 423]
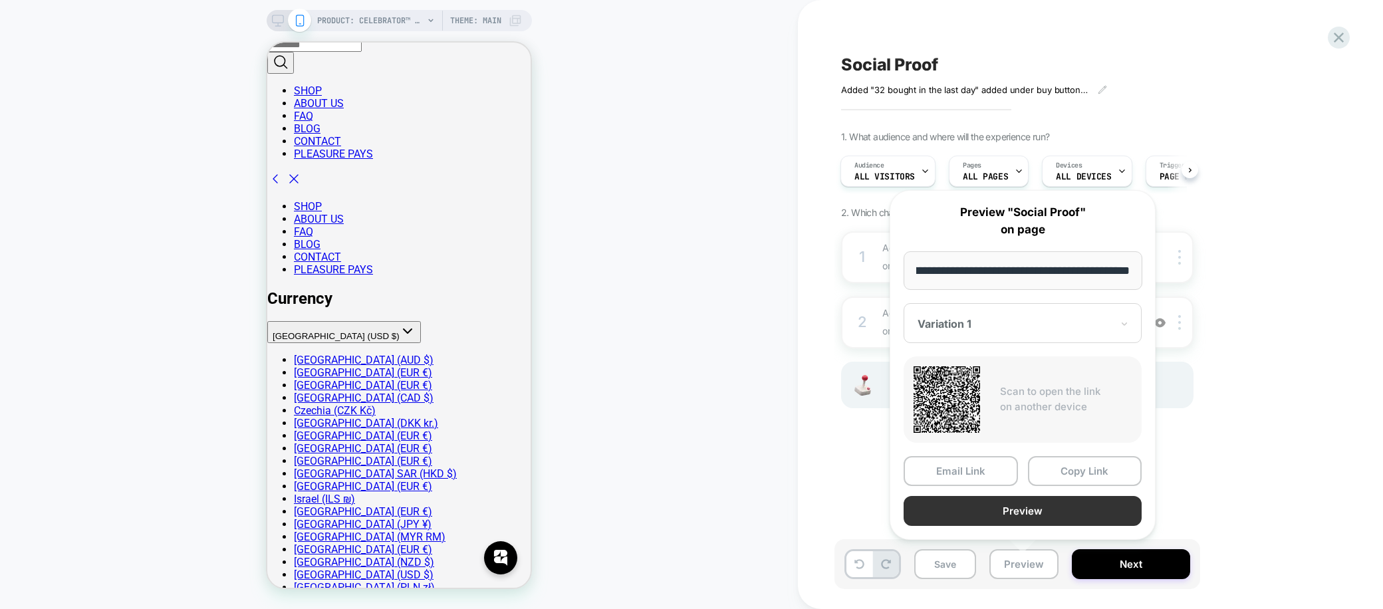
click at [1022, 508] on button "Preview" at bounding box center [1022, 511] width 238 height 30
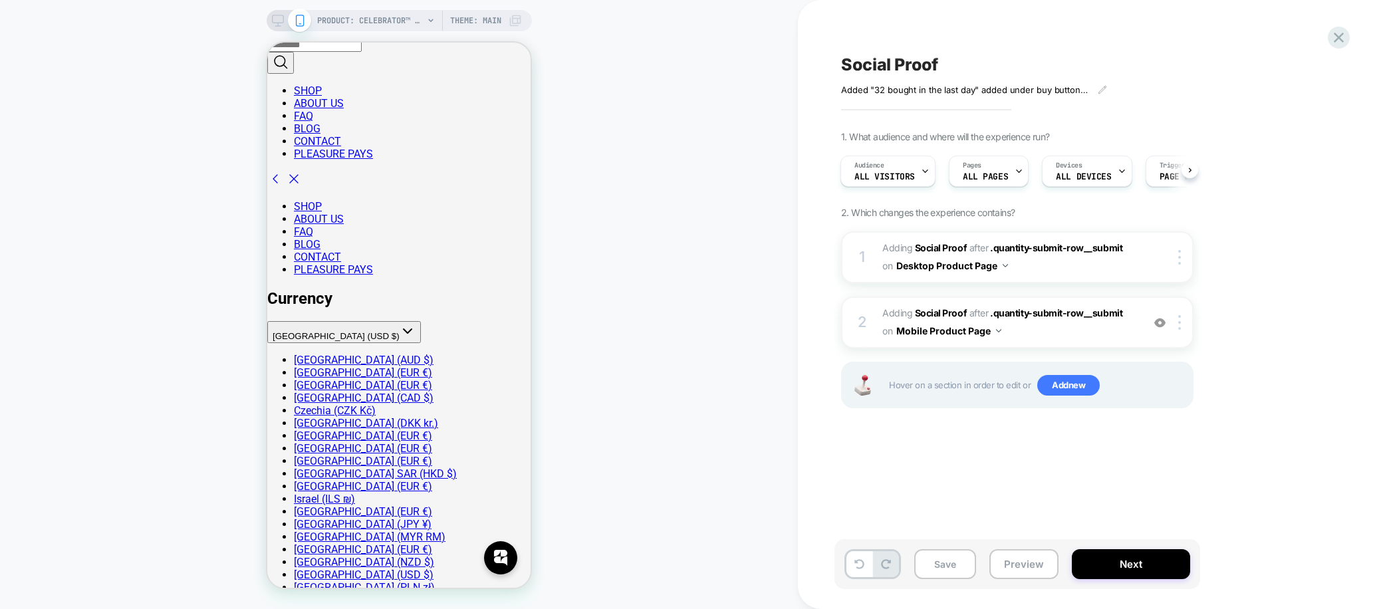
click at [1347, 30] on div "Social Proof Added "32 bought in the last day" added under buy button with a "g…" at bounding box center [1090, 304] width 585 height 609
click at [1337, 35] on icon at bounding box center [1338, 38] width 10 height 10
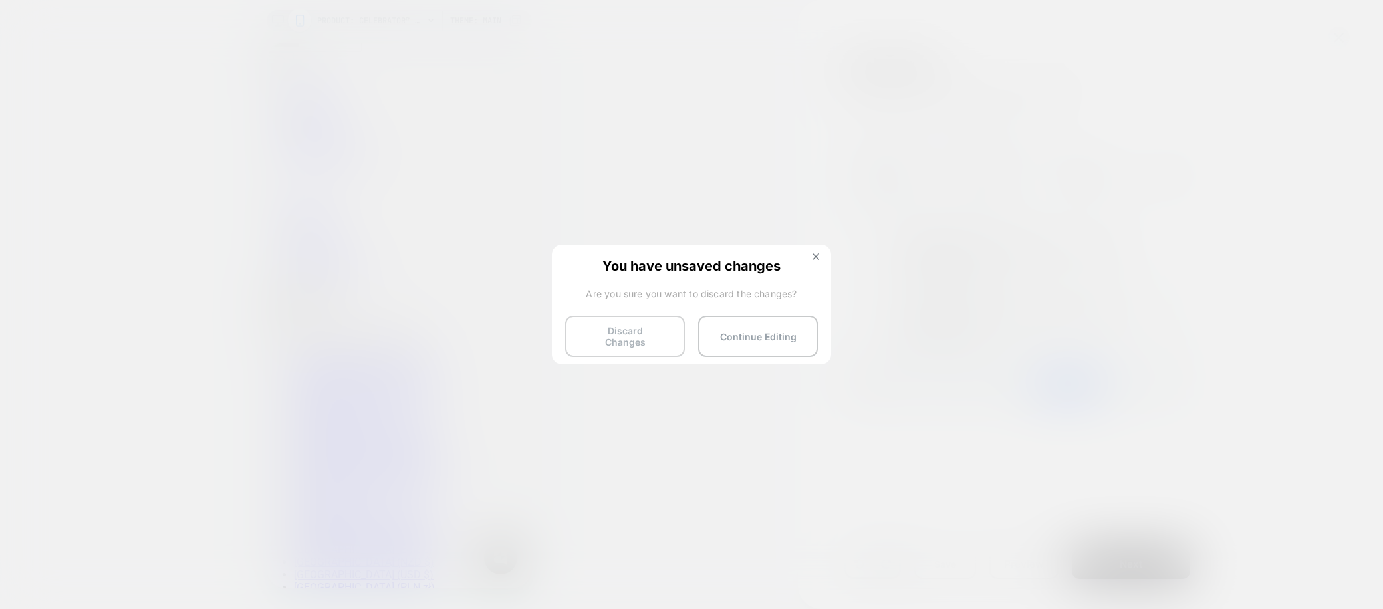
click at [639, 330] on button "Discard Changes" at bounding box center [625, 336] width 120 height 41
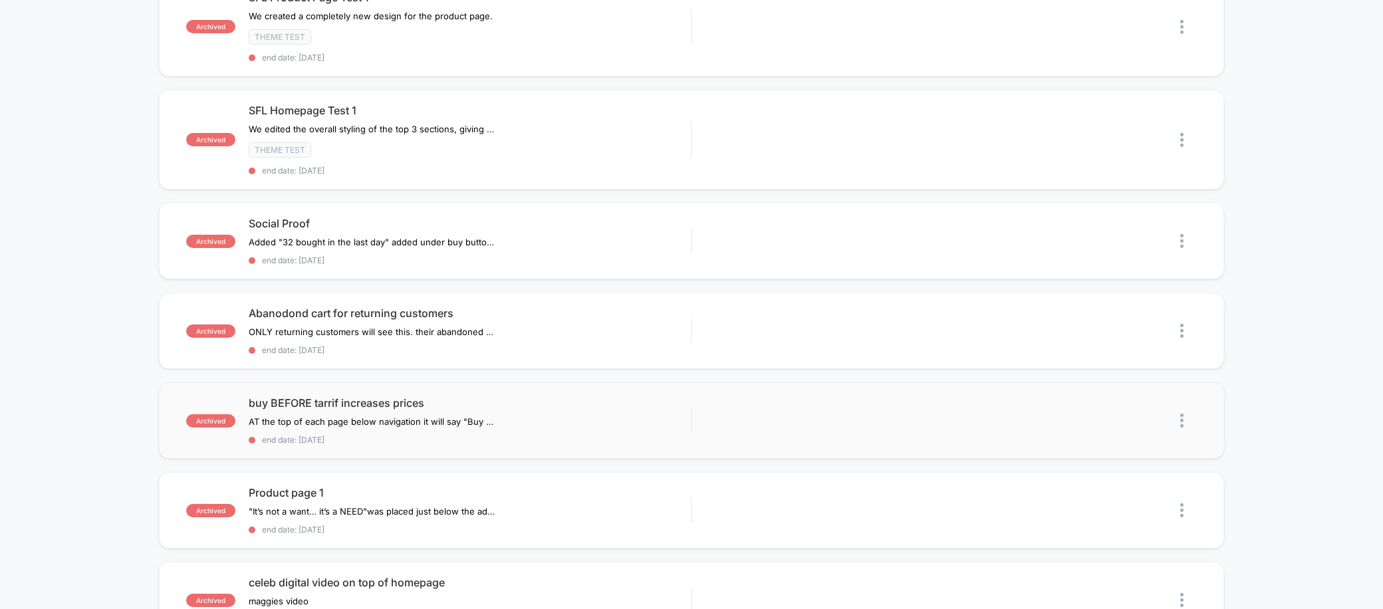
scroll to position [162, 0]
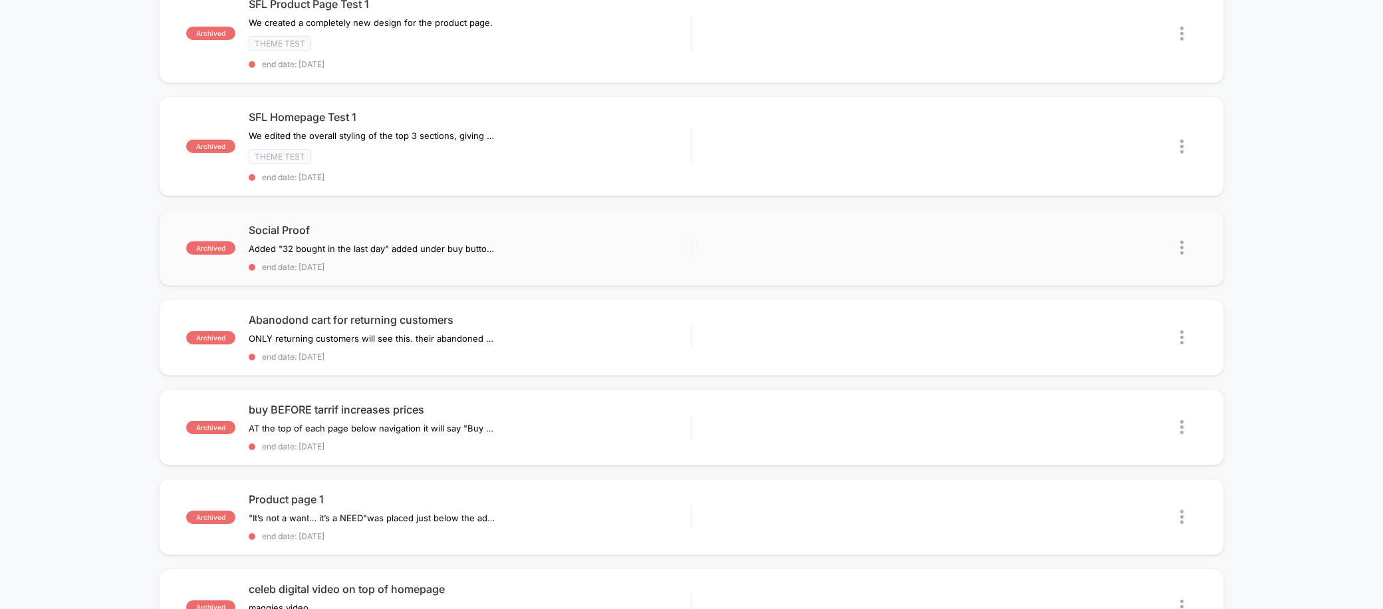
click at [1181, 243] on img at bounding box center [1181, 248] width 3 height 14
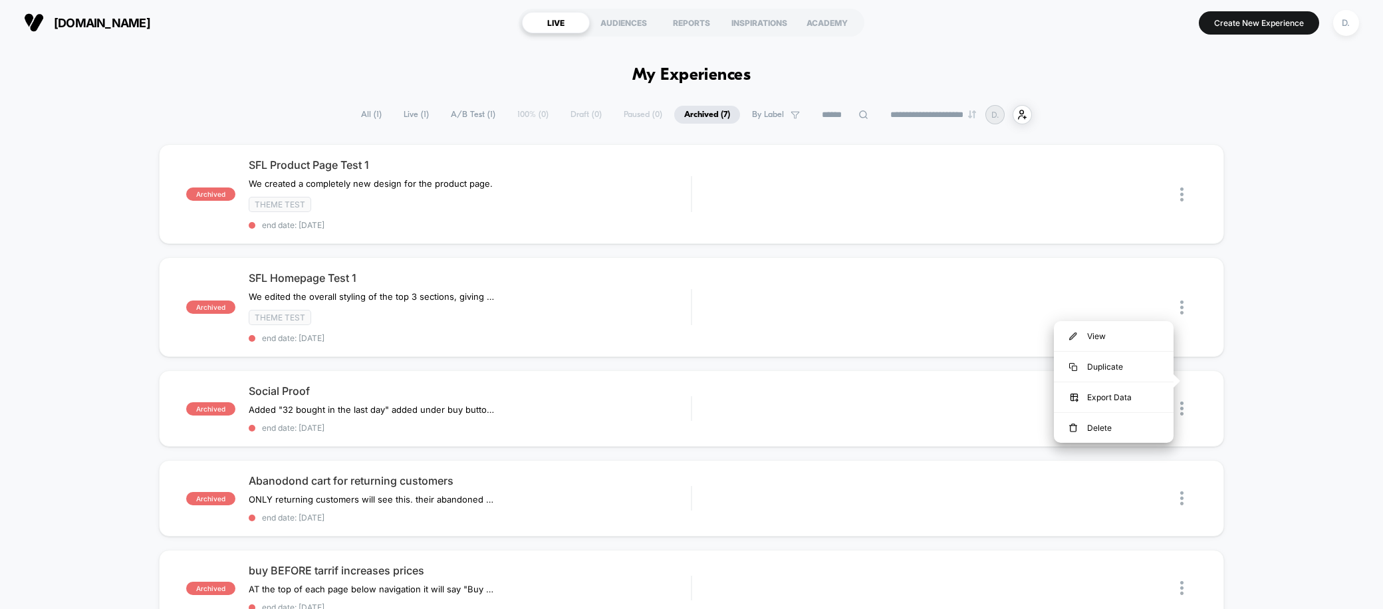
scroll to position [0, 0]
click at [1287, 300] on div "archived SFL Product Page Test 1 We created a completely new design for the pro…" at bounding box center [691, 509] width 1383 height 728
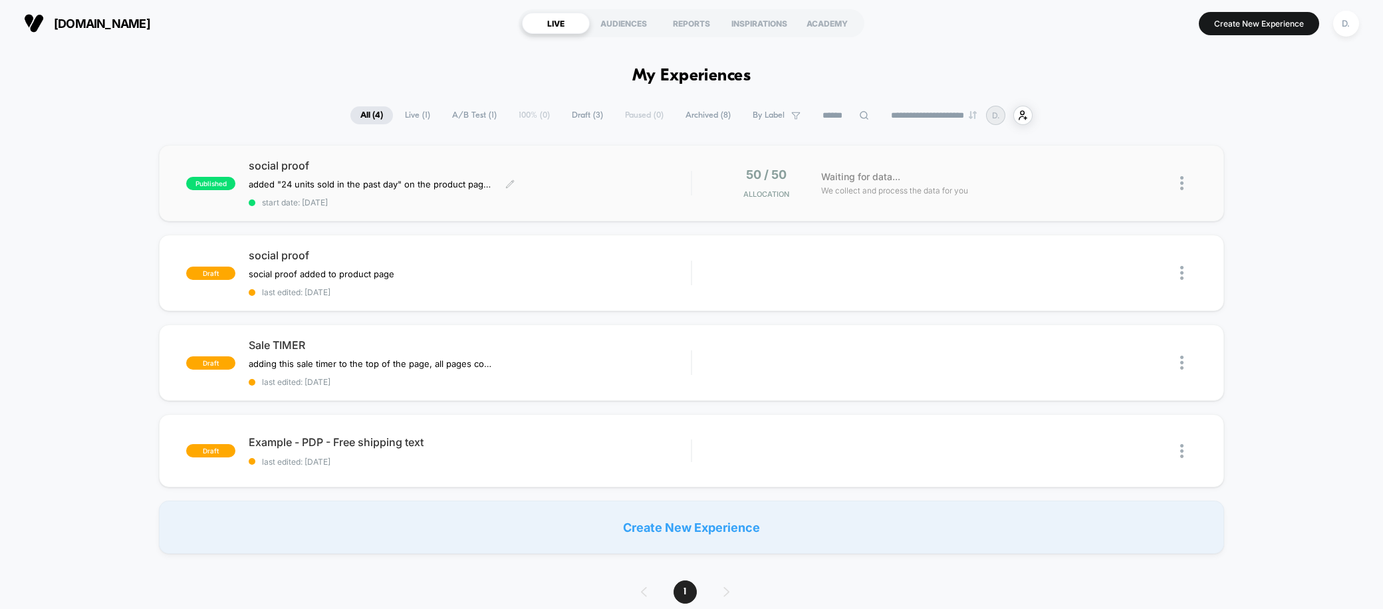
click at [631, 178] on div "social proof added "24 units sold in the past day" on the product page where th…" at bounding box center [470, 183] width 442 height 49
